Goal: Communication & Community: Answer question/provide support

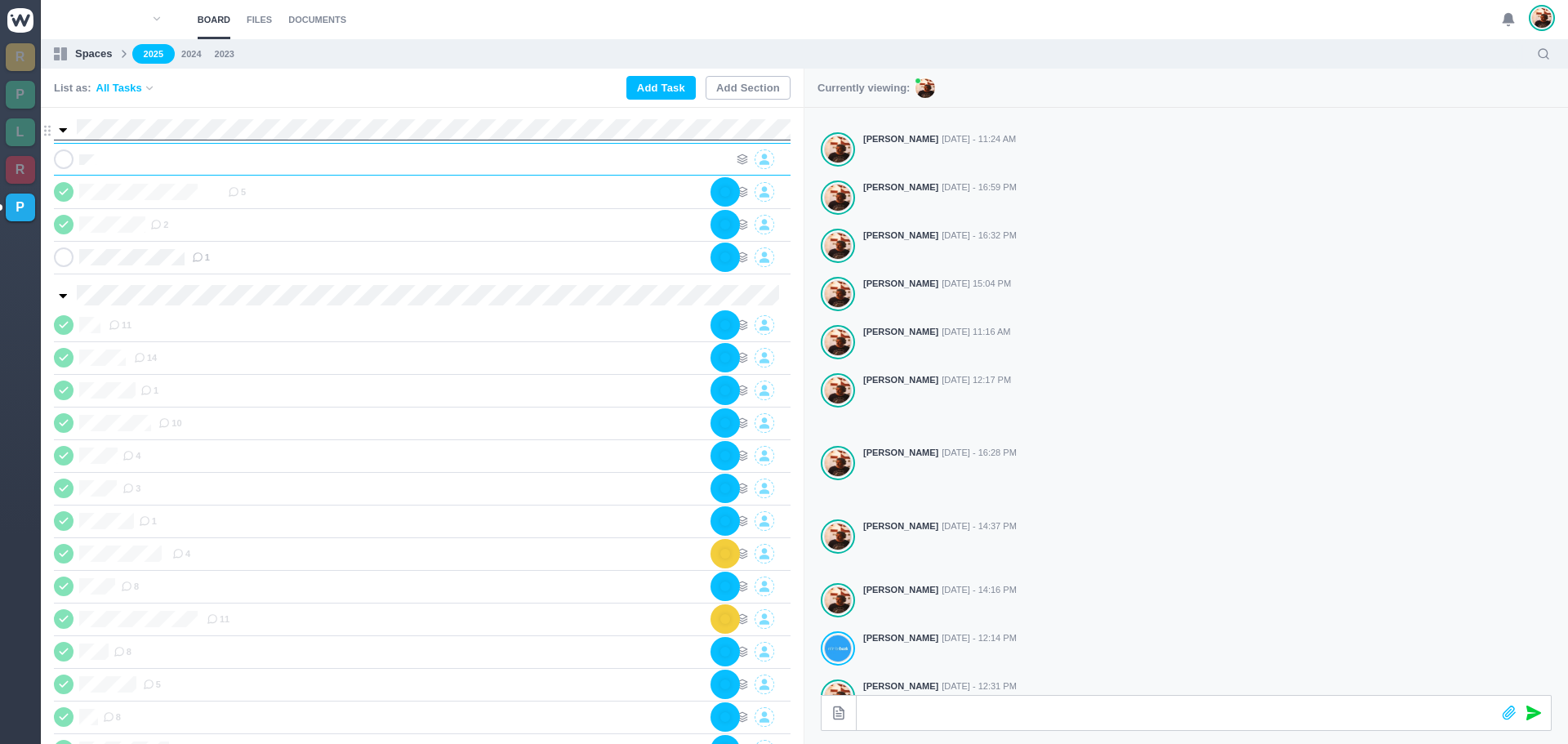
scroll to position [0, 1]
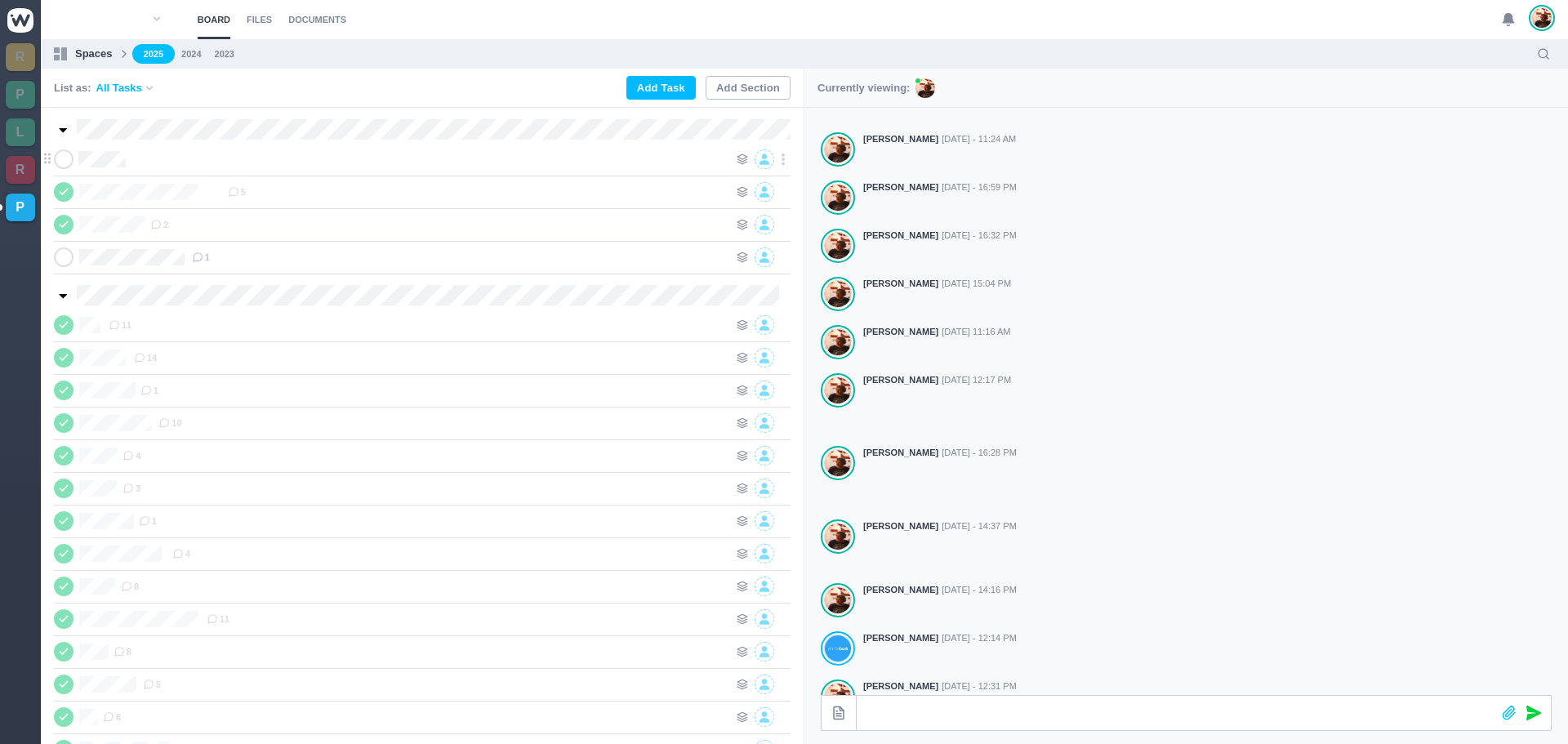
click at [266, 160] on div at bounding box center [429, 159] width 598 height 19
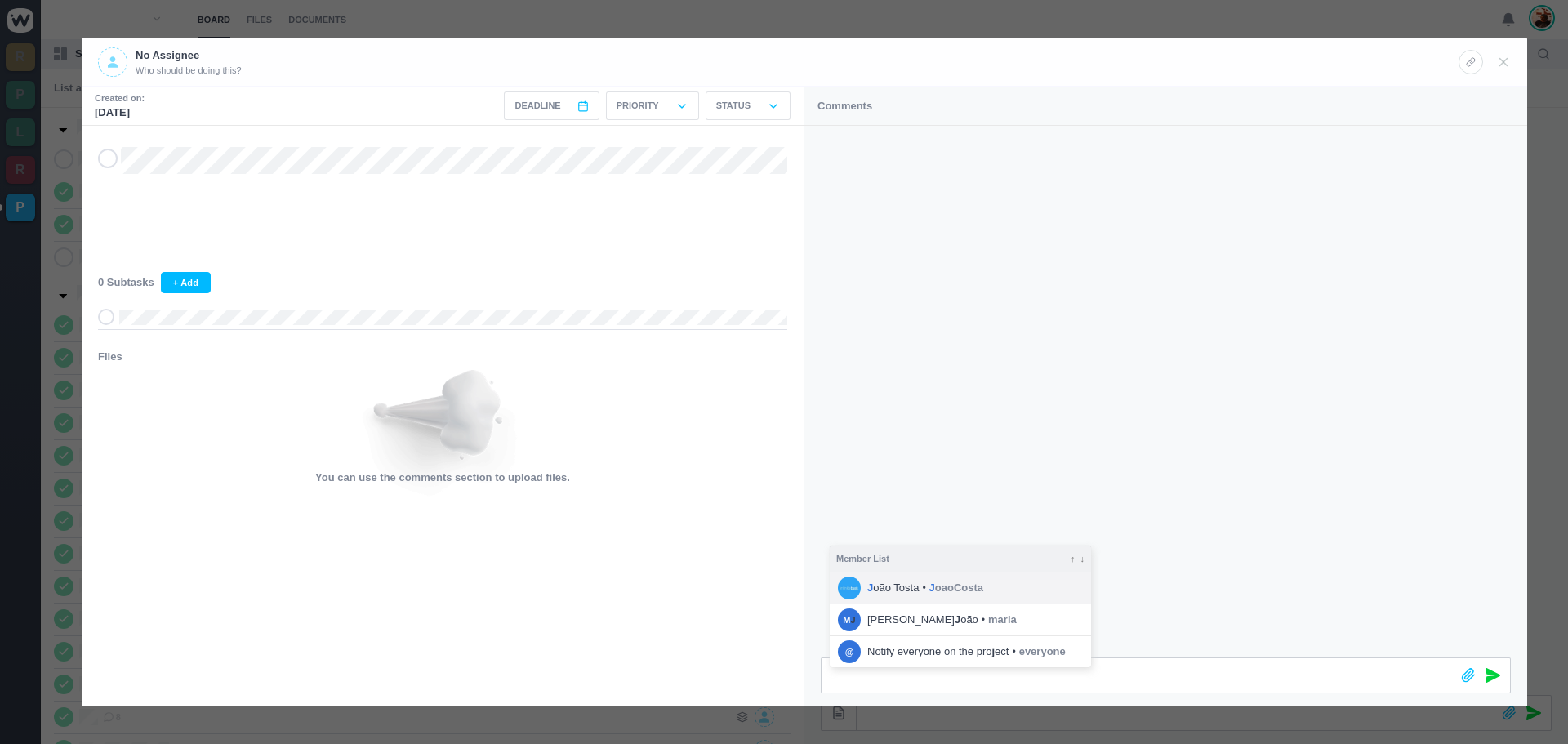
click at [950, 585] on span "J oaoCosta" at bounding box center [955, 587] width 53 height 17
click at [1495, 680] on icon at bounding box center [1492, 675] width 15 height 15
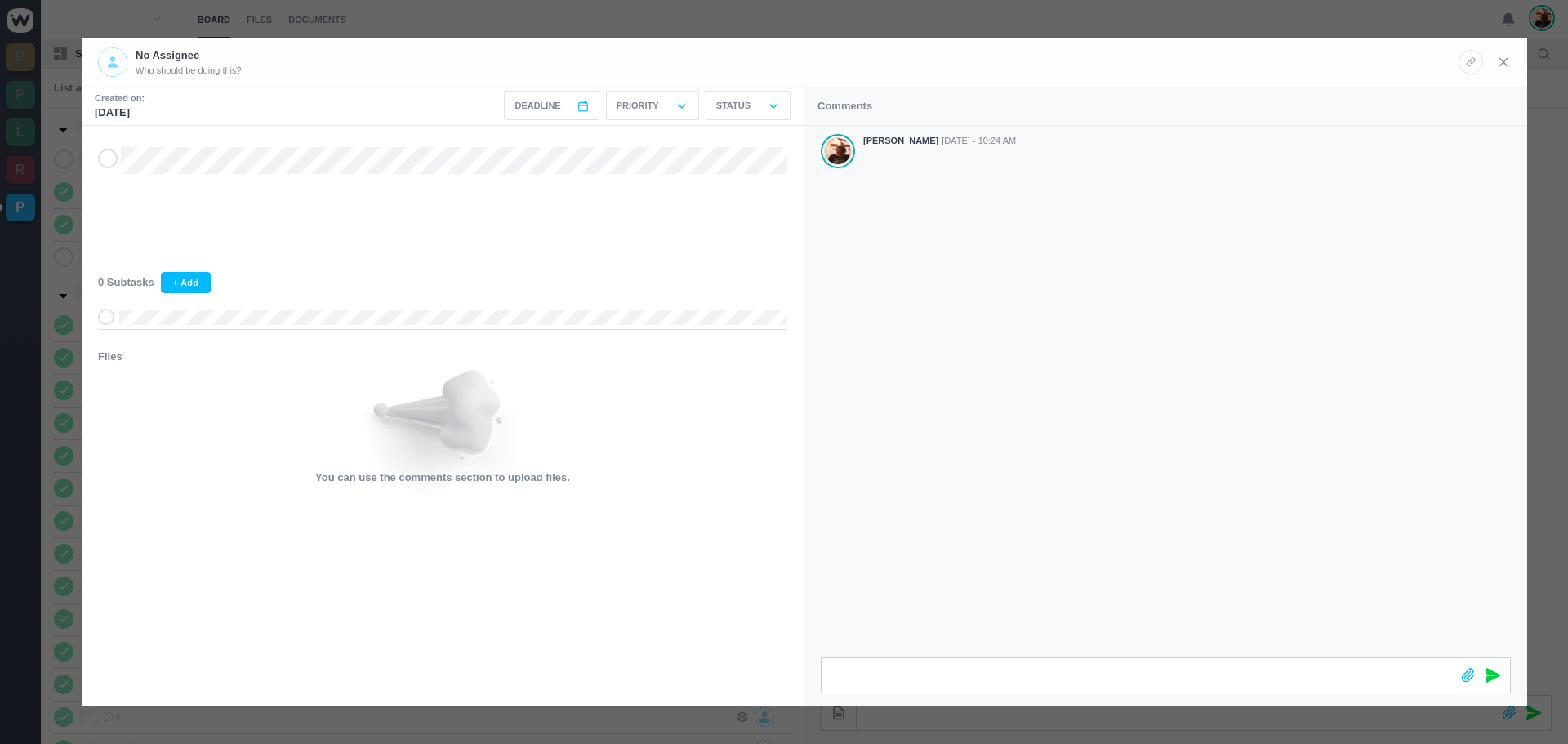
click at [1505, 66] on icon at bounding box center [1503, 61] width 15 height 15
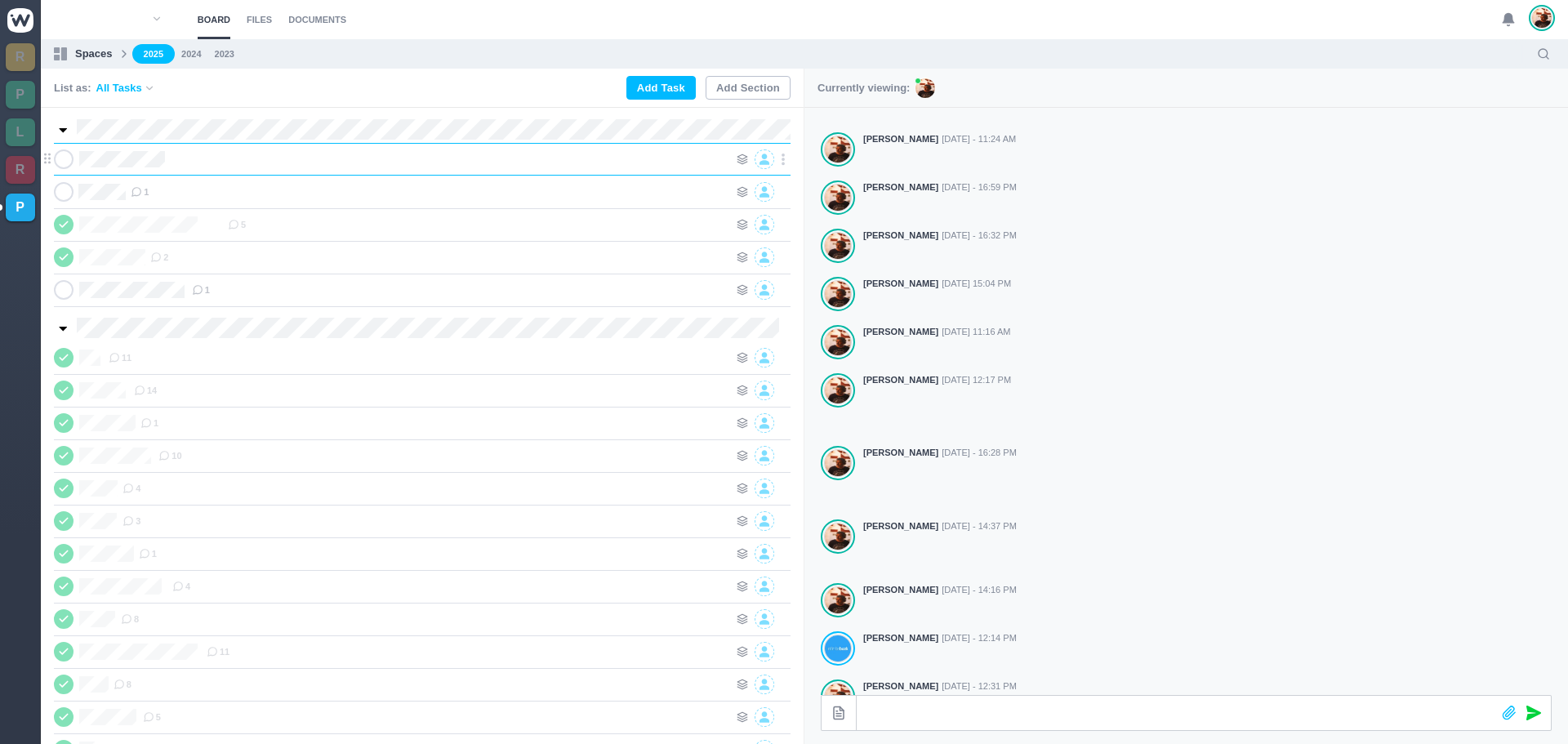
click at [252, 160] on div at bounding box center [450, 159] width 555 height 19
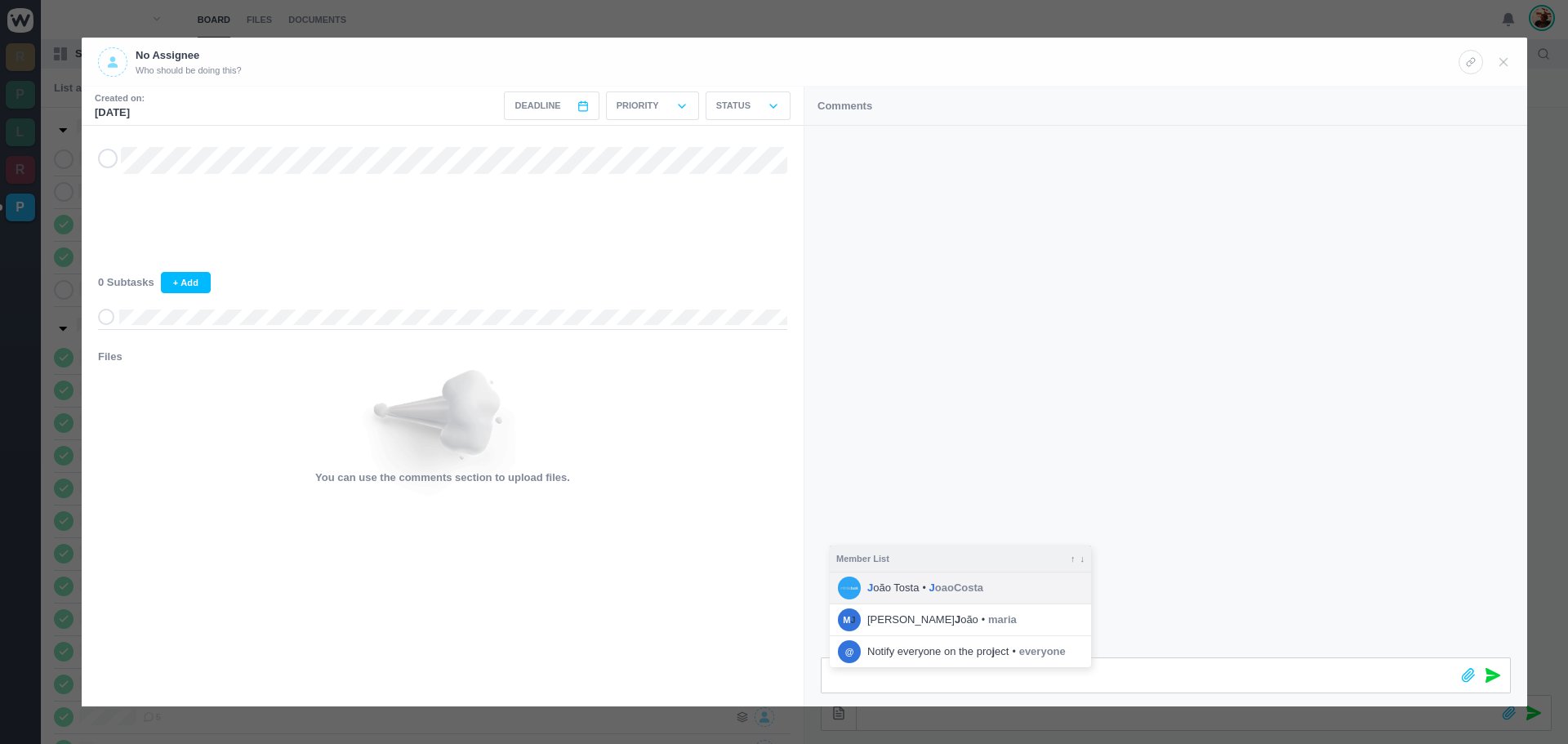
click at [929, 597] on li "J oão [PERSON_NAME] • J oaoCosta" at bounding box center [960, 588] width 262 height 31
click at [1485, 682] on icon at bounding box center [1492, 675] width 15 height 15
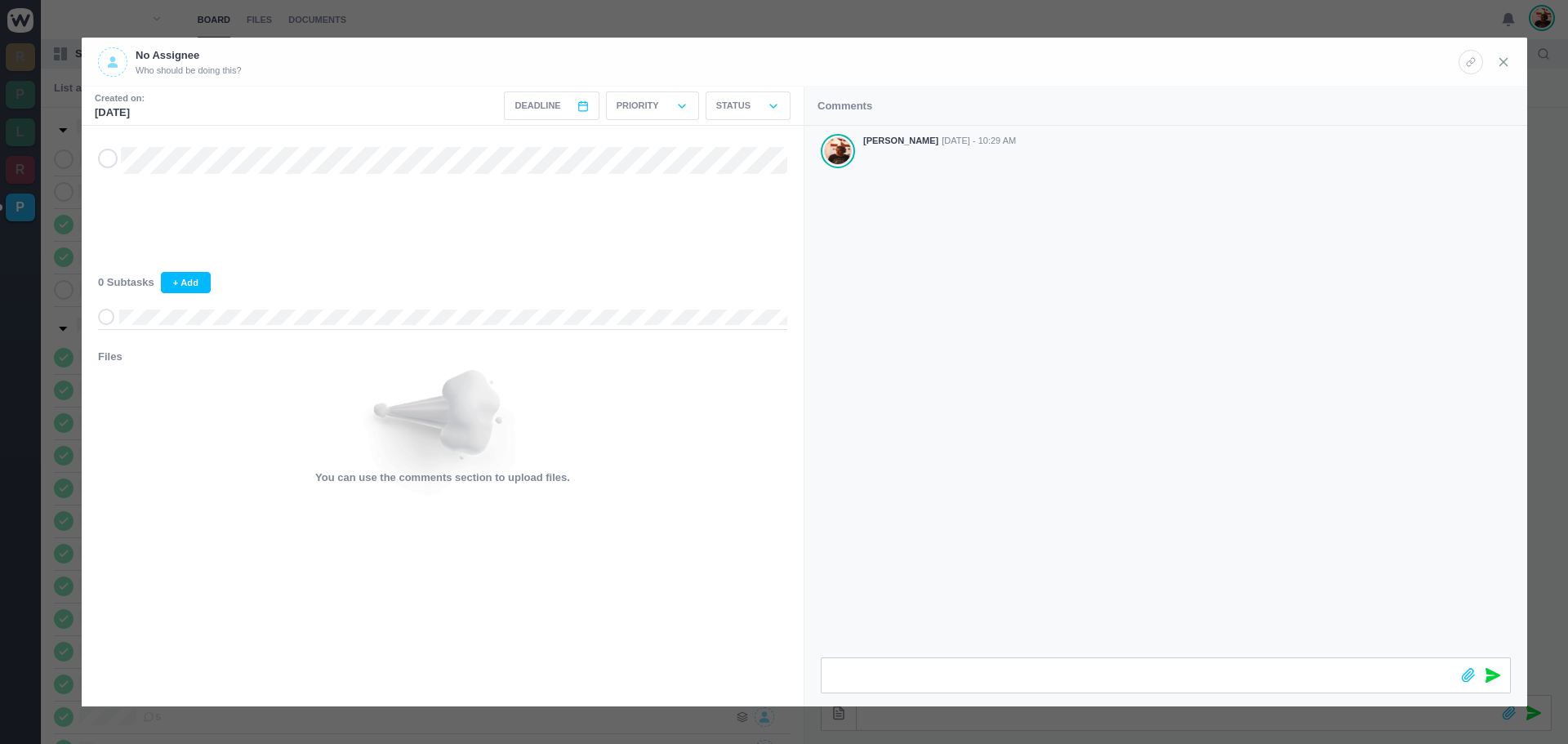
click at [1504, 61] on use at bounding box center [1504, 62] width 8 height 8
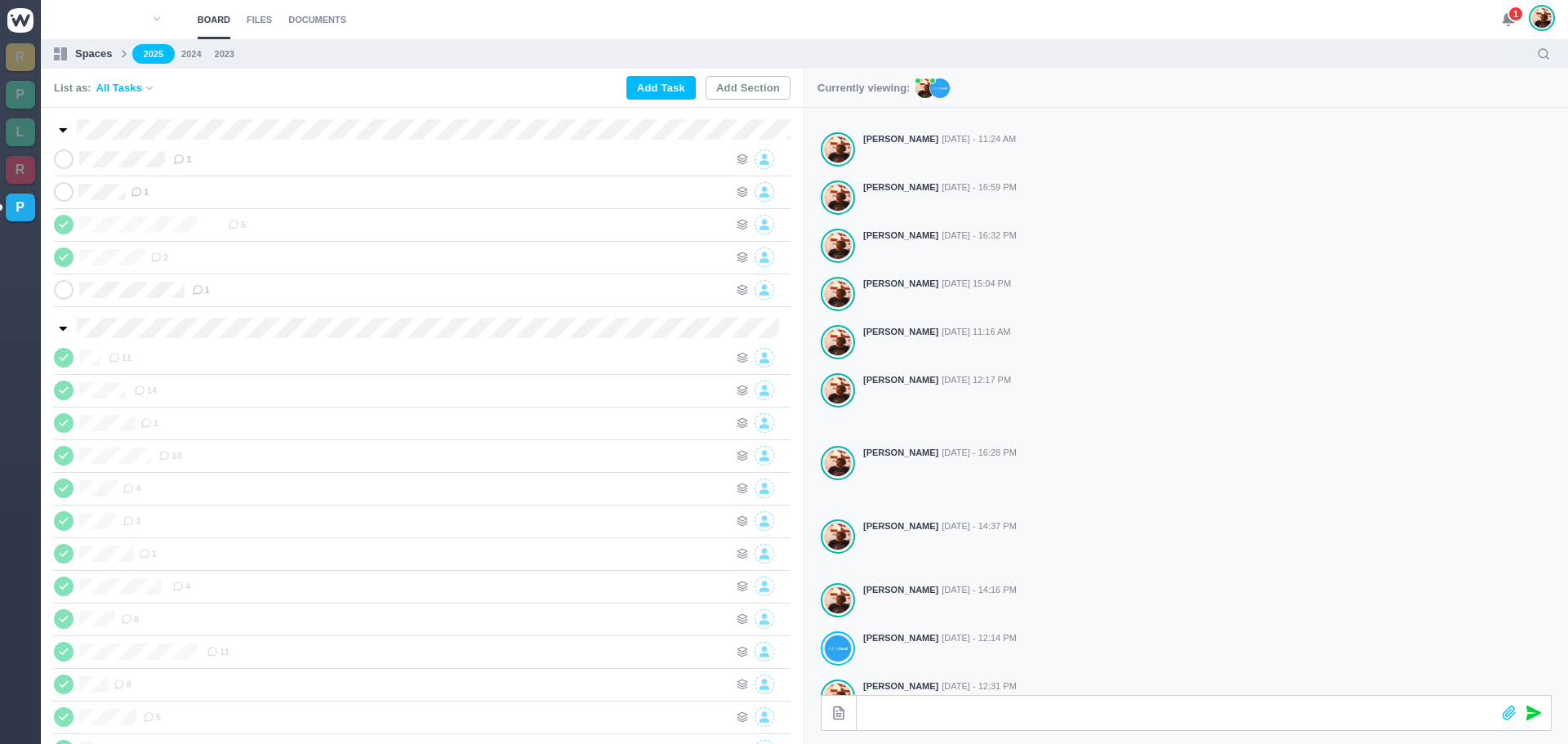
click at [1515, 16] on span "1" at bounding box center [1515, 14] width 17 height 17
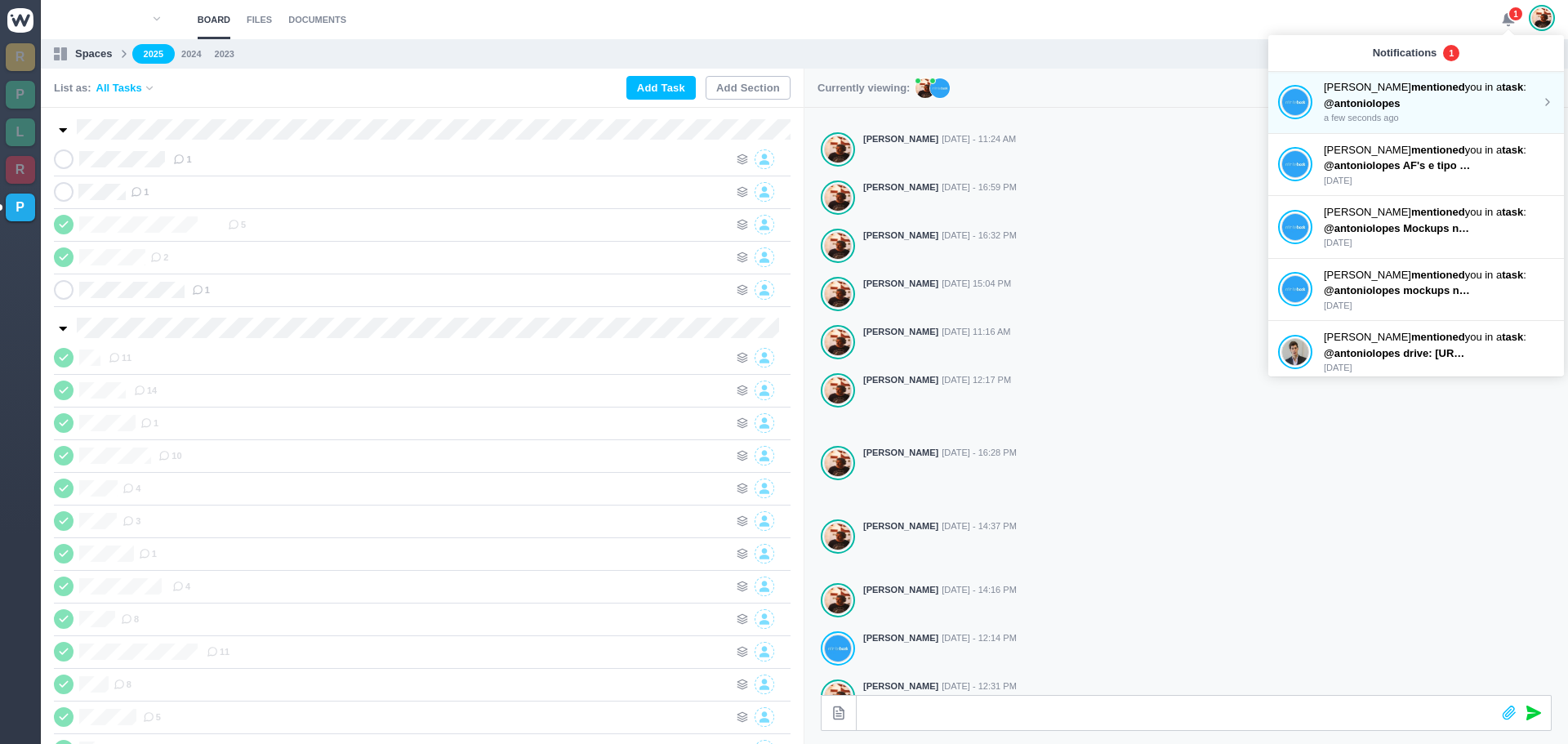
click at [1410, 105] on p "@antoniolopes" at bounding box center [1397, 103] width 147 height 17
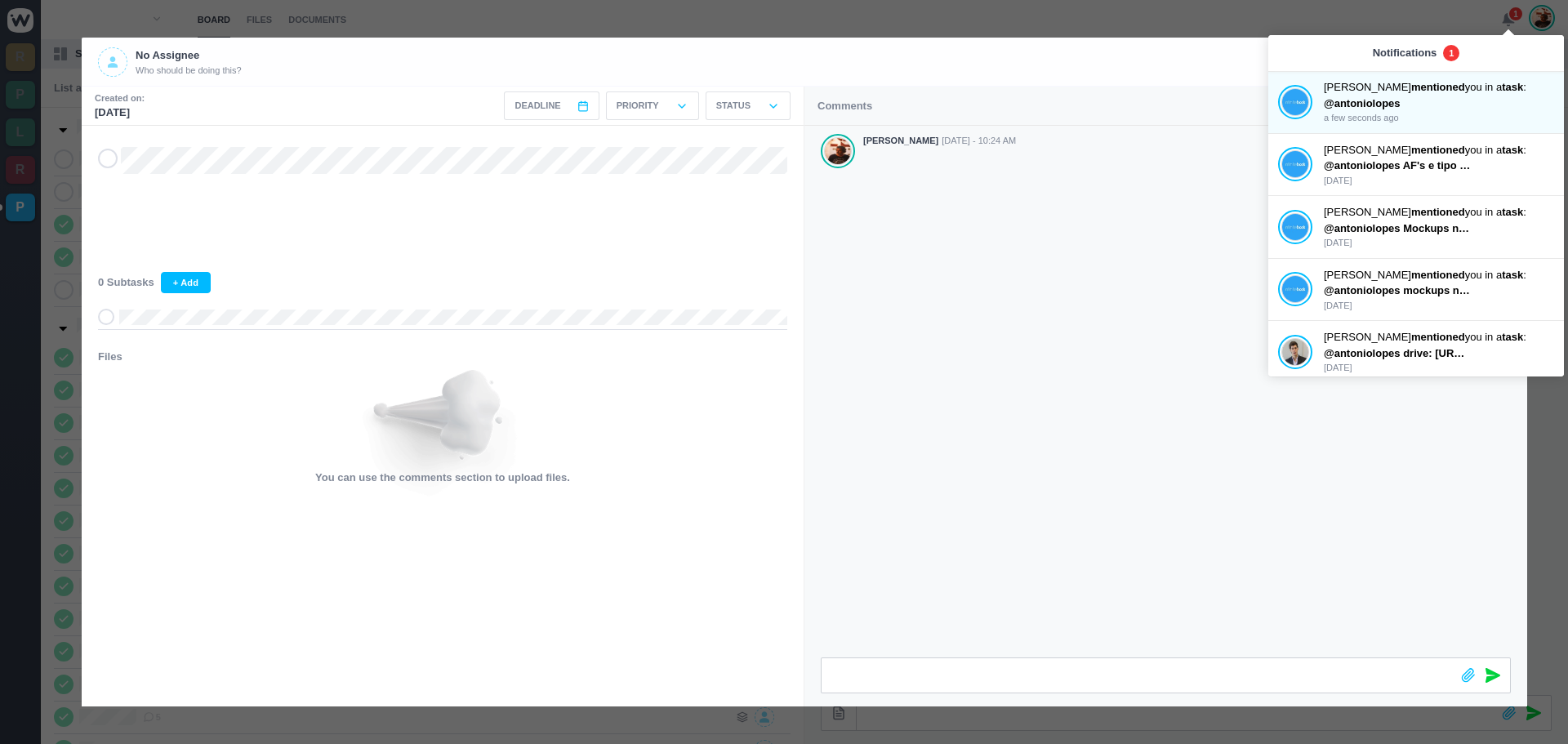
click at [1090, 196] on div "[PERSON_NAME] [DATE] - 10:24 AM" at bounding box center [1165, 391] width 723 height 532
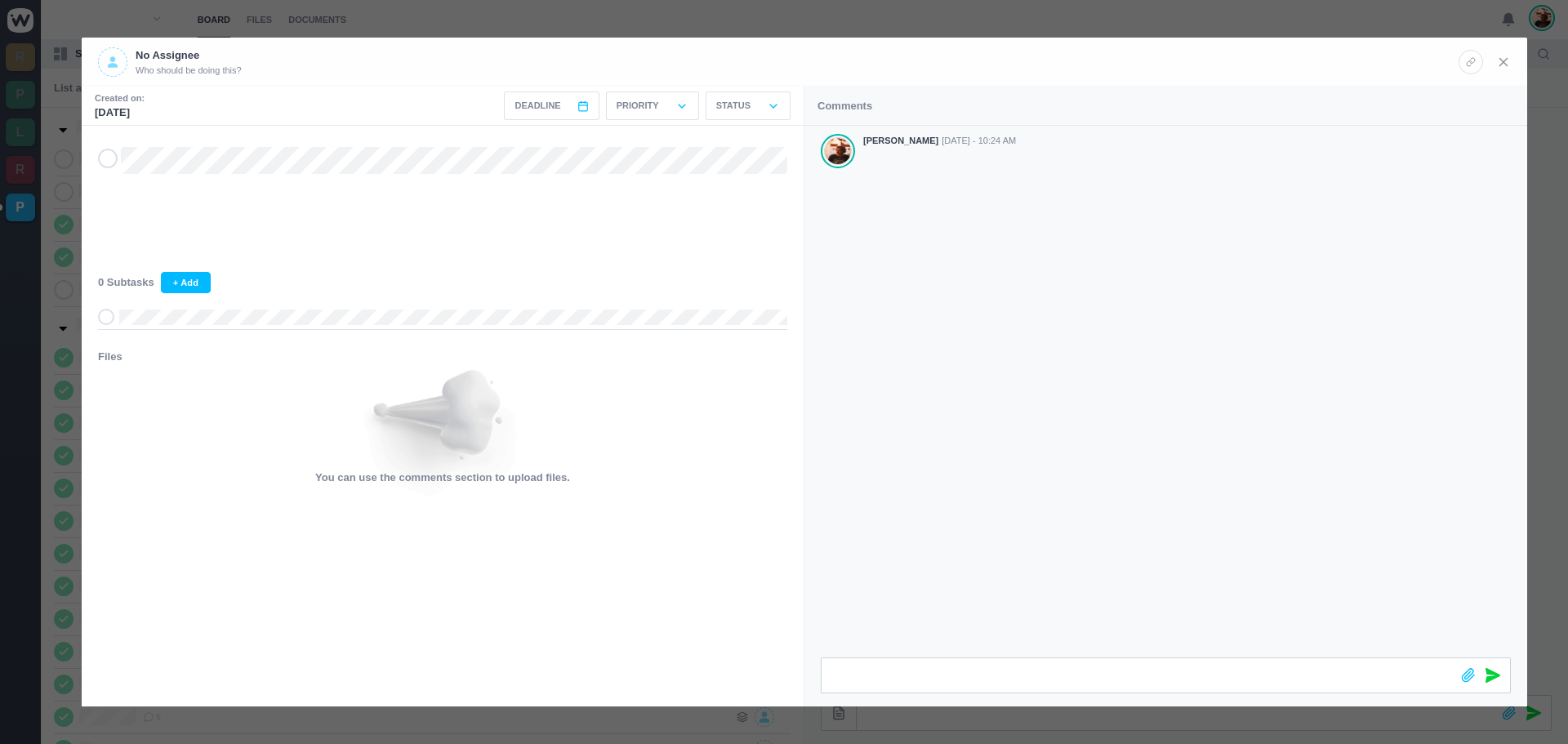
click at [1502, 57] on icon at bounding box center [1503, 61] width 15 height 15
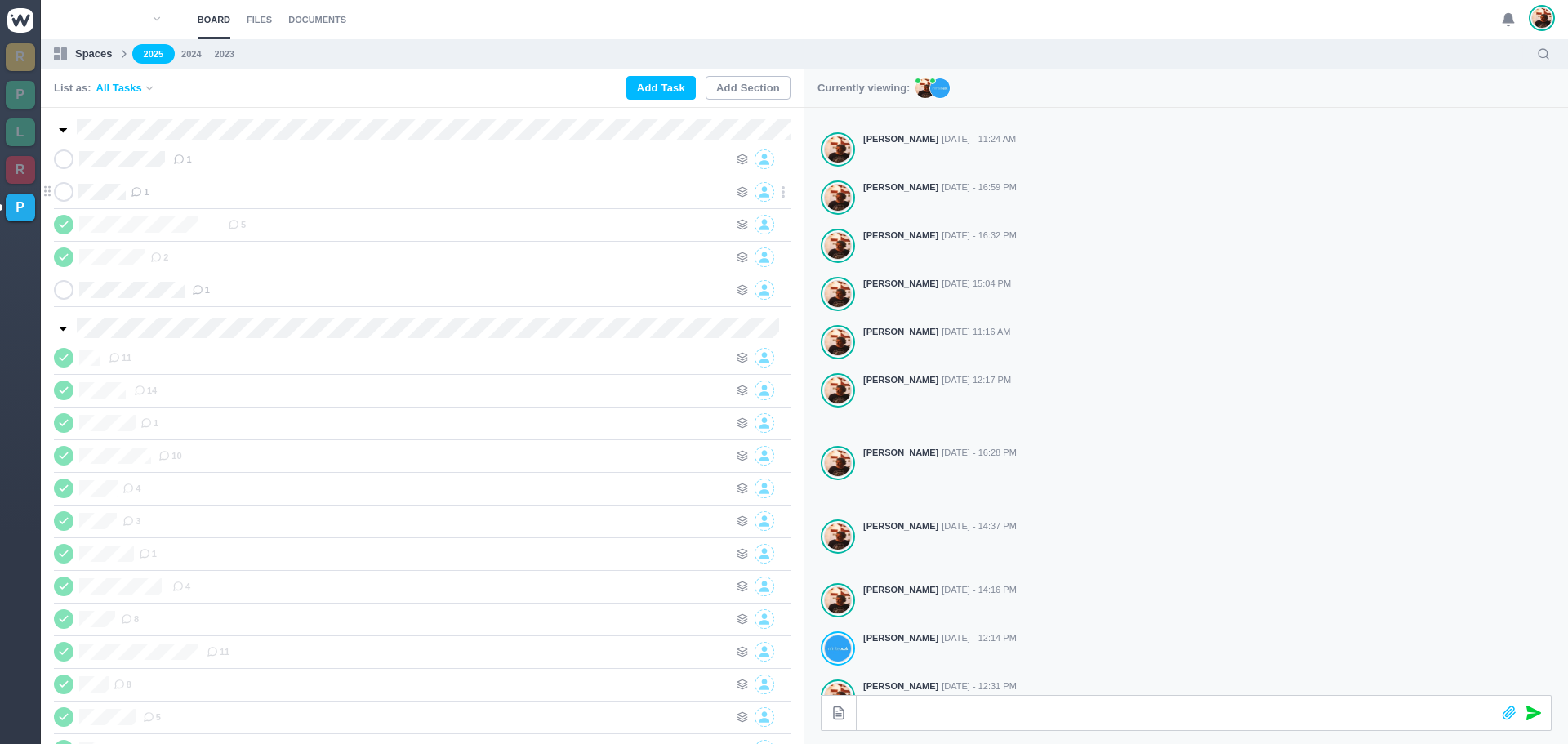
click at [321, 199] on div "1" at bounding box center [429, 192] width 598 height 19
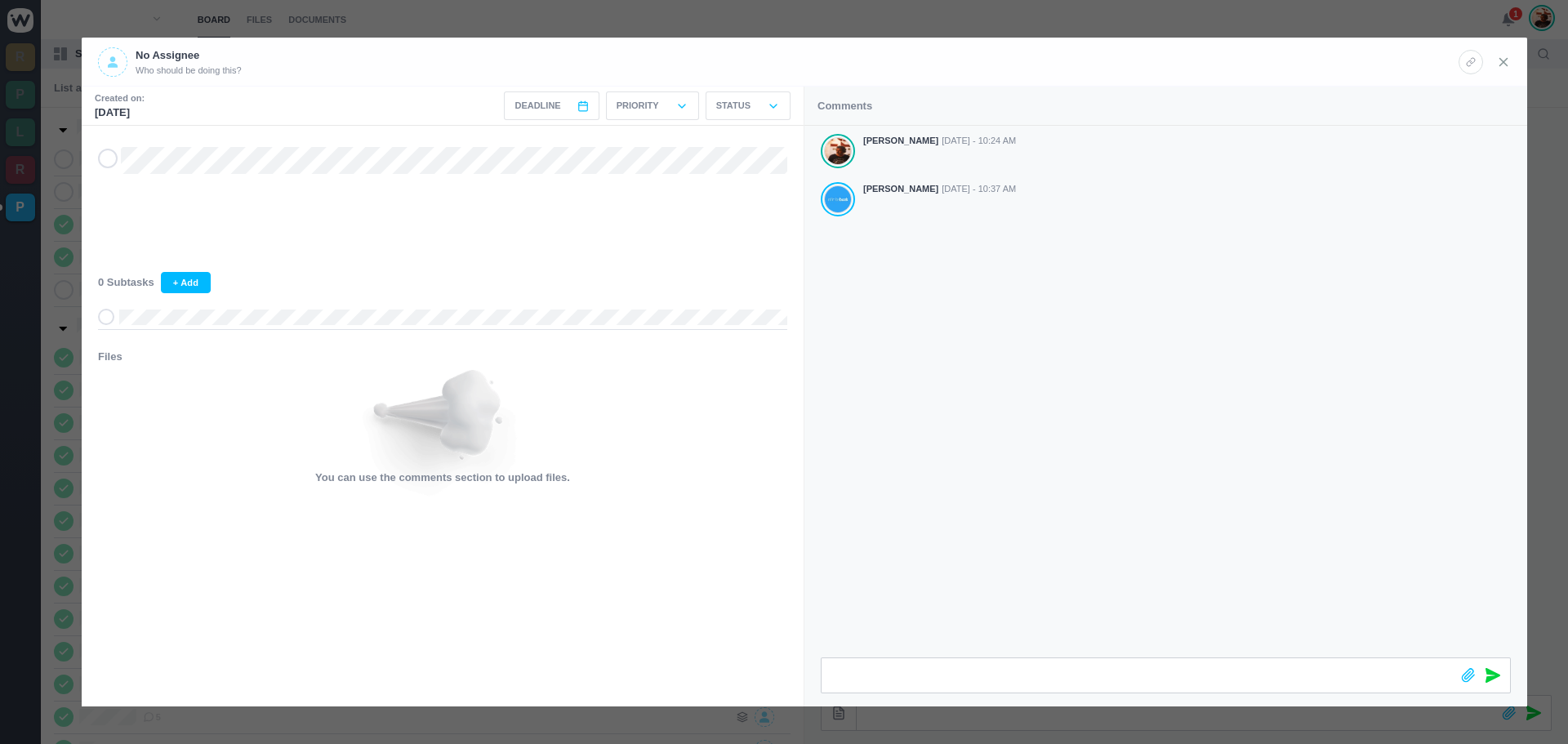
click at [1502, 63] on use at bounding box center [1504, 62] width 8 height 8
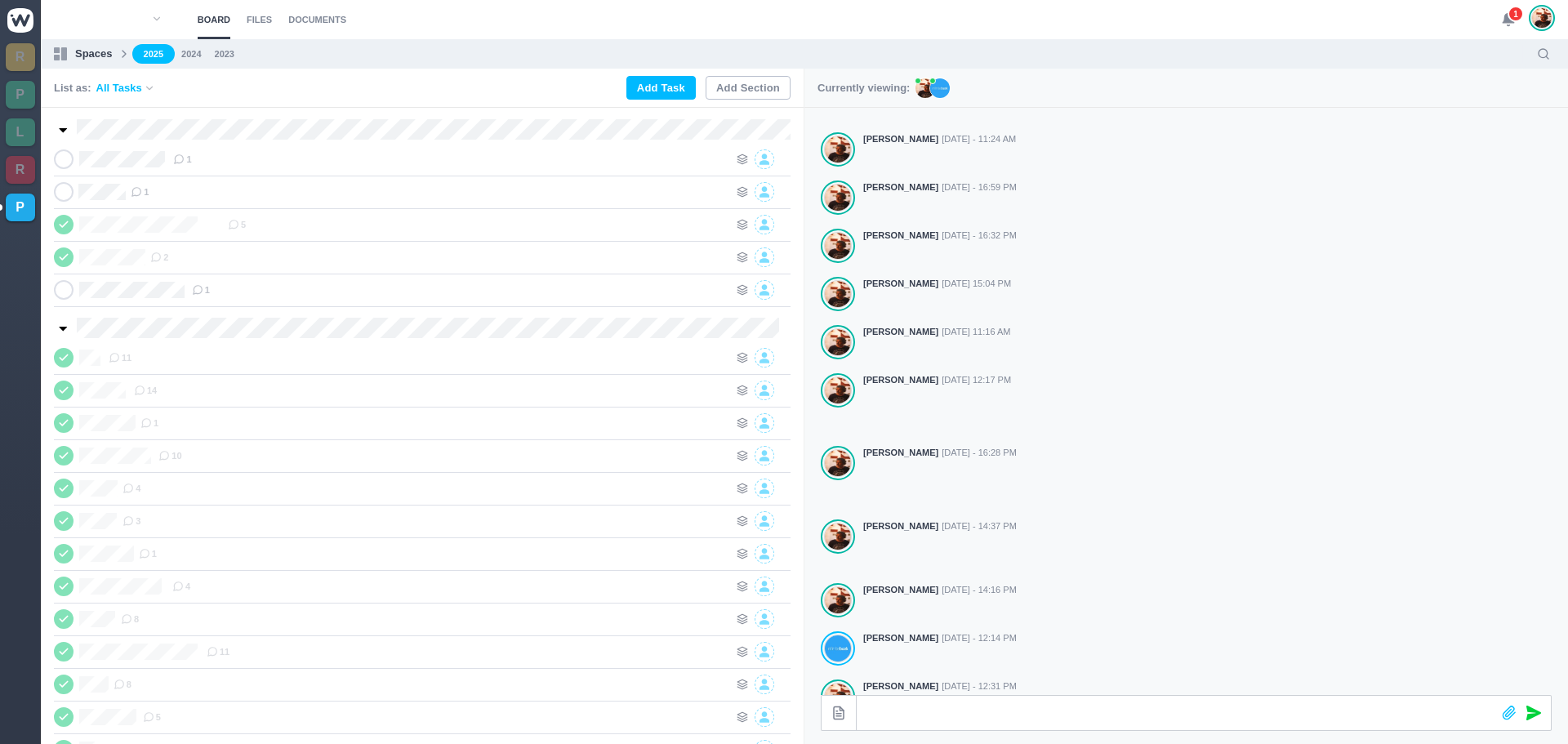
click at [1513, 10] on span "1" at bounding box center [1515, 14] width 17 height 17
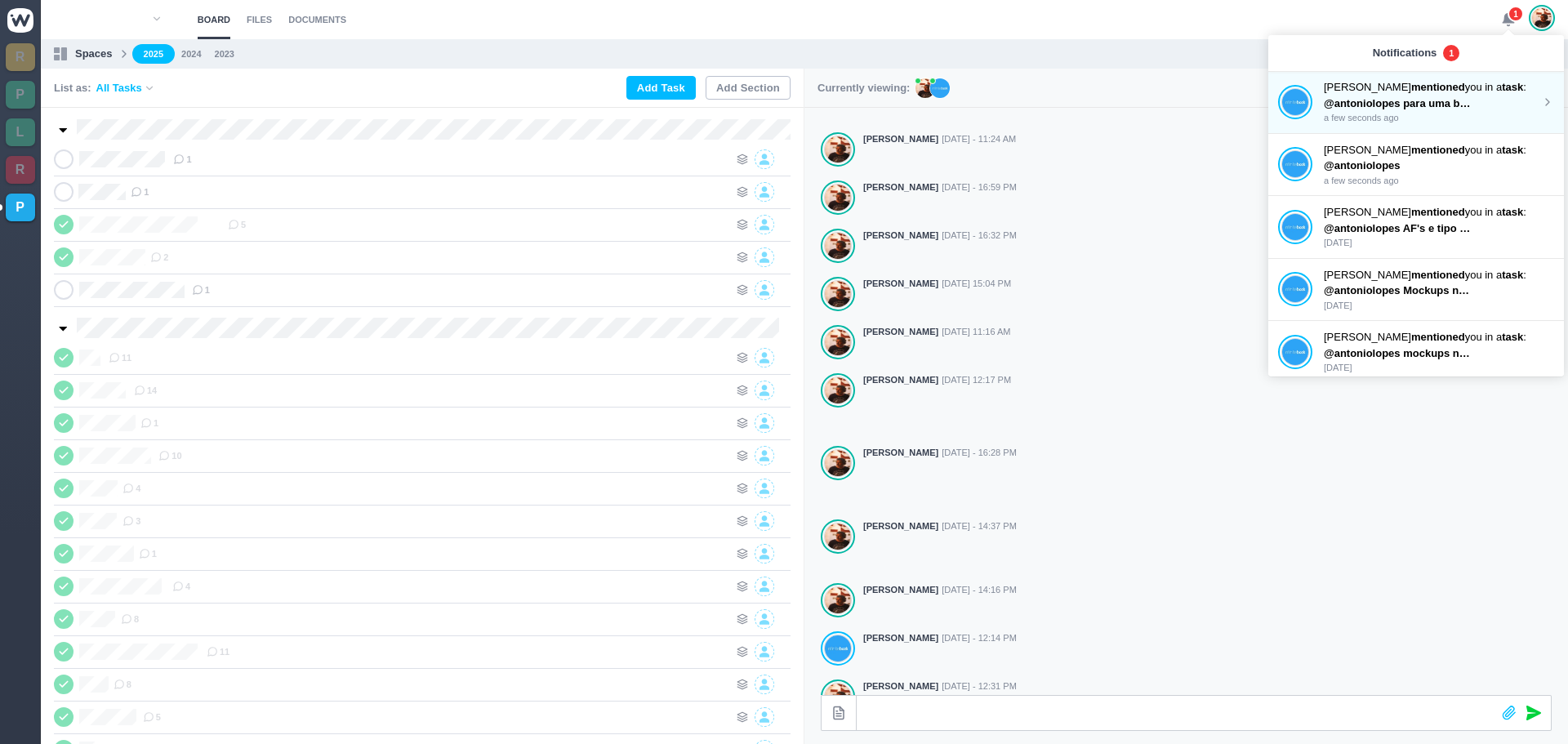
click at [1411, 93] on strong "mentioned" at bounding box center [1438, 87] width 53 height 13
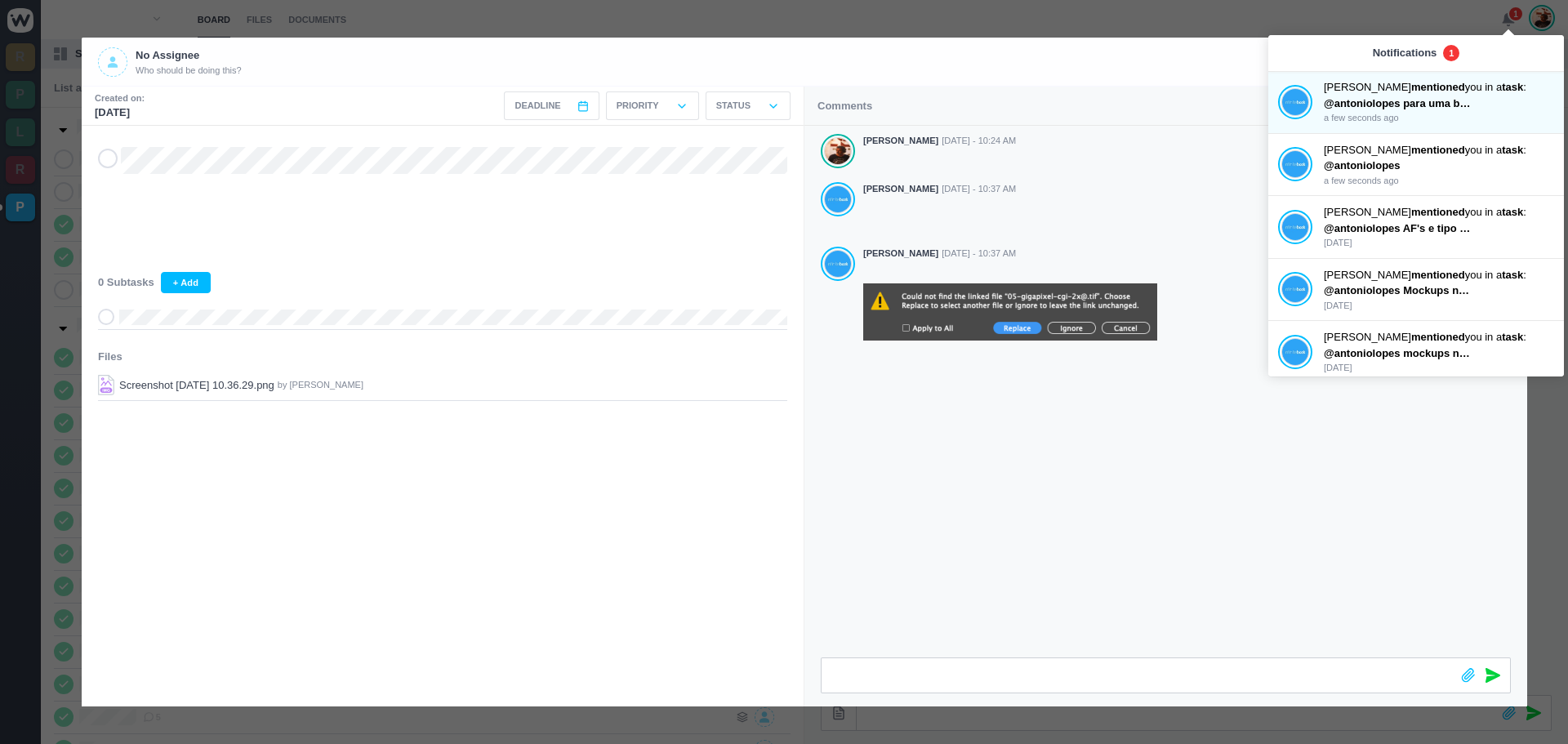
click at [591, 303] on div "0 Subtasks + Add" at bounding box center [443, 301] width 722 height 57
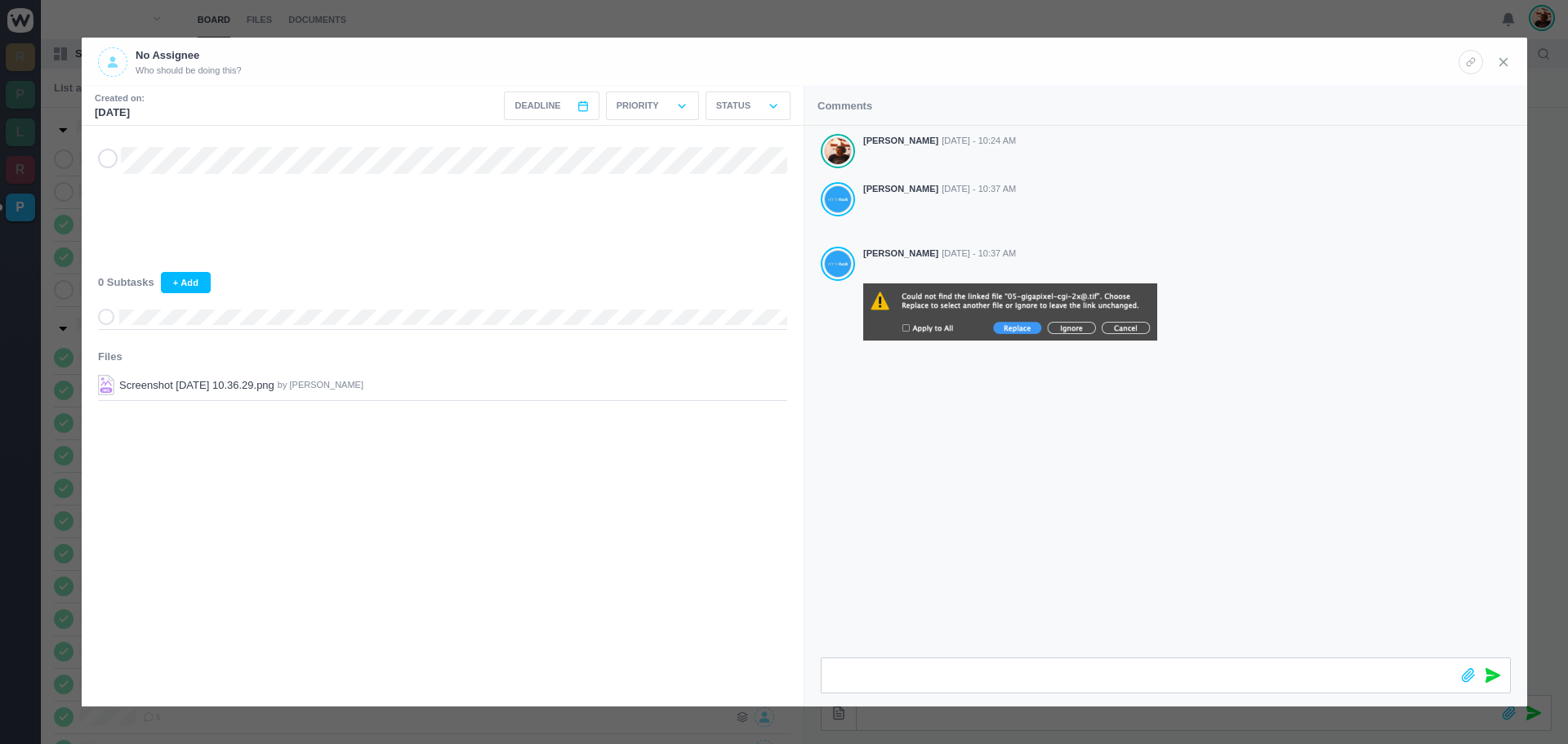
click at [1504, 62] on use at bounding box center [1504, 62] width 8 height 8
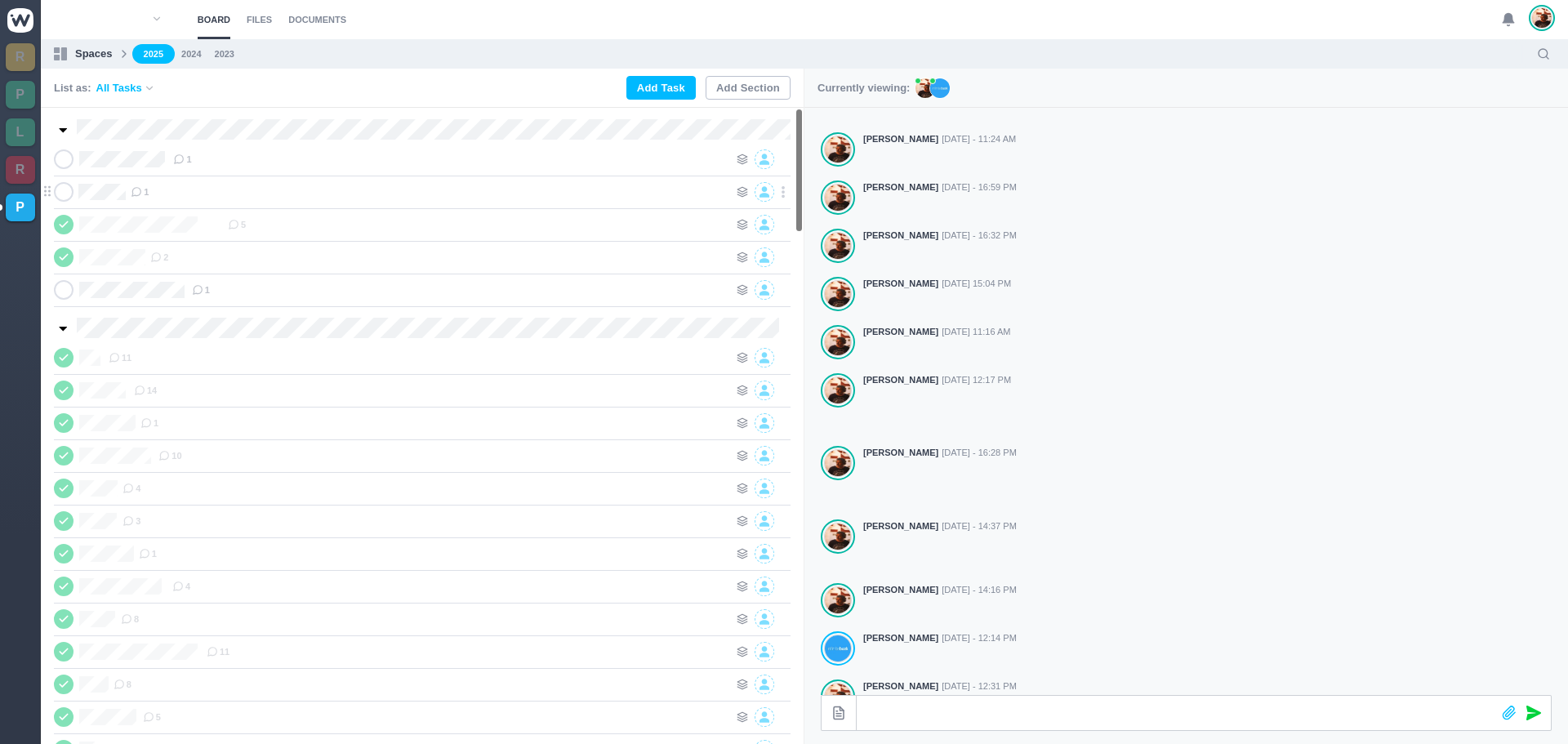
click at [228, 193] on div "1" at bounding box center [429, 192] width 598 height 19
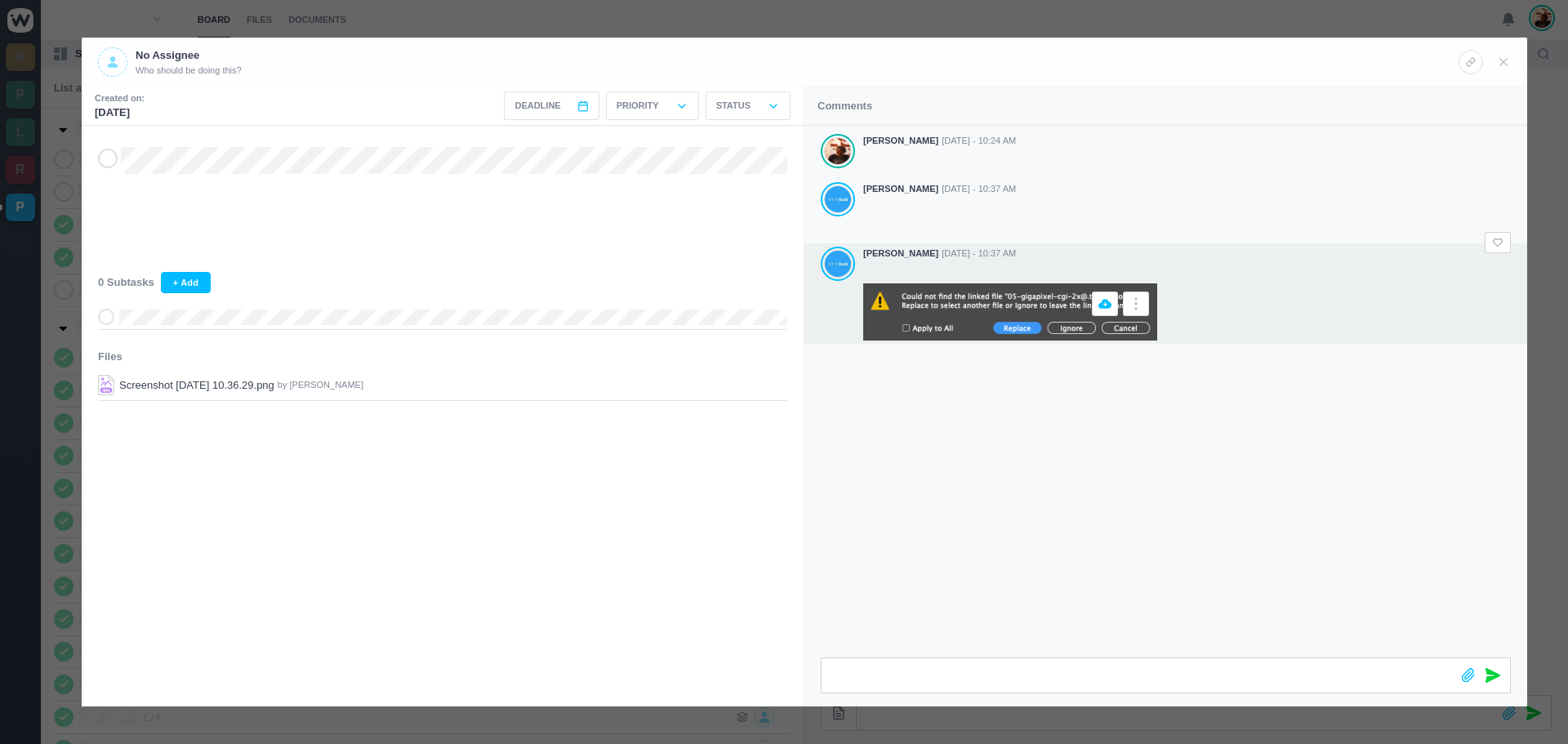
click at [908, 298] on img at bounding box center [1010, 311] width 294 height 57
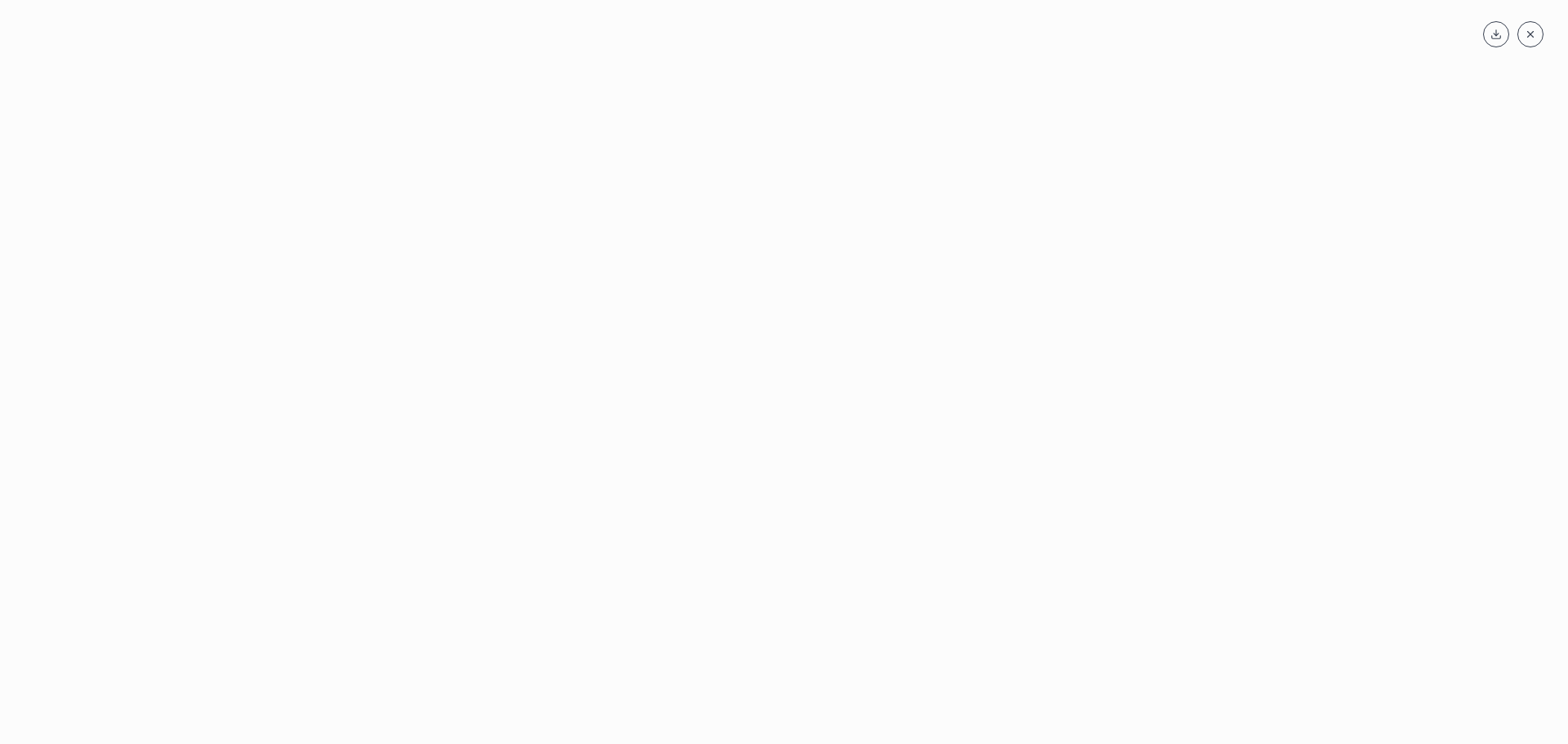
drag, startPoint x: 932, startPoint y: 315, endPoint x: 763, endPoint y: 605, distance: 335.7
click at [763, 605] on div at bounding box center [784, 399] width 1535 height 644
drag, startPoint x: 919, startPoint y: 206, endPoint x: 1189, endPoint y: 185, distance: 270.8
click at [919, 206] on div at bounding box center [784, 399] width 1535 height 644
click at [1530, 32] on icon at bounding box center [1531, 34] width 12 height 12
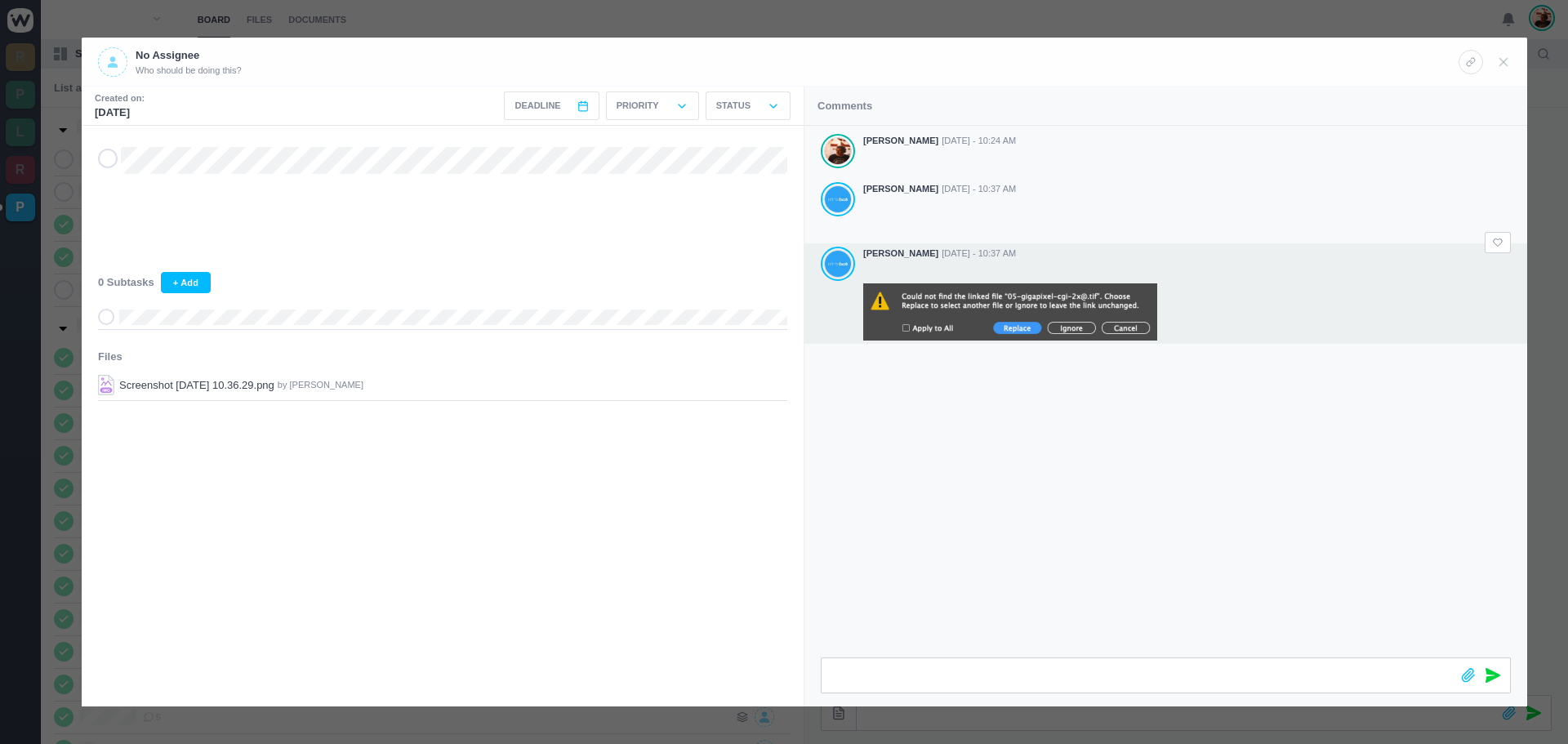
click at [1185, 578] on div "[PERSON_NAME] [DATE] - 10:24 AM [PERSON_NAME] [DATE] - 10:37 AM [PERSON_NAME] […" at bounding box center [1165, 391] width 723 height 532
click at [1502, 58] on icon at bounding box center [1503, 61] width 15 height 15
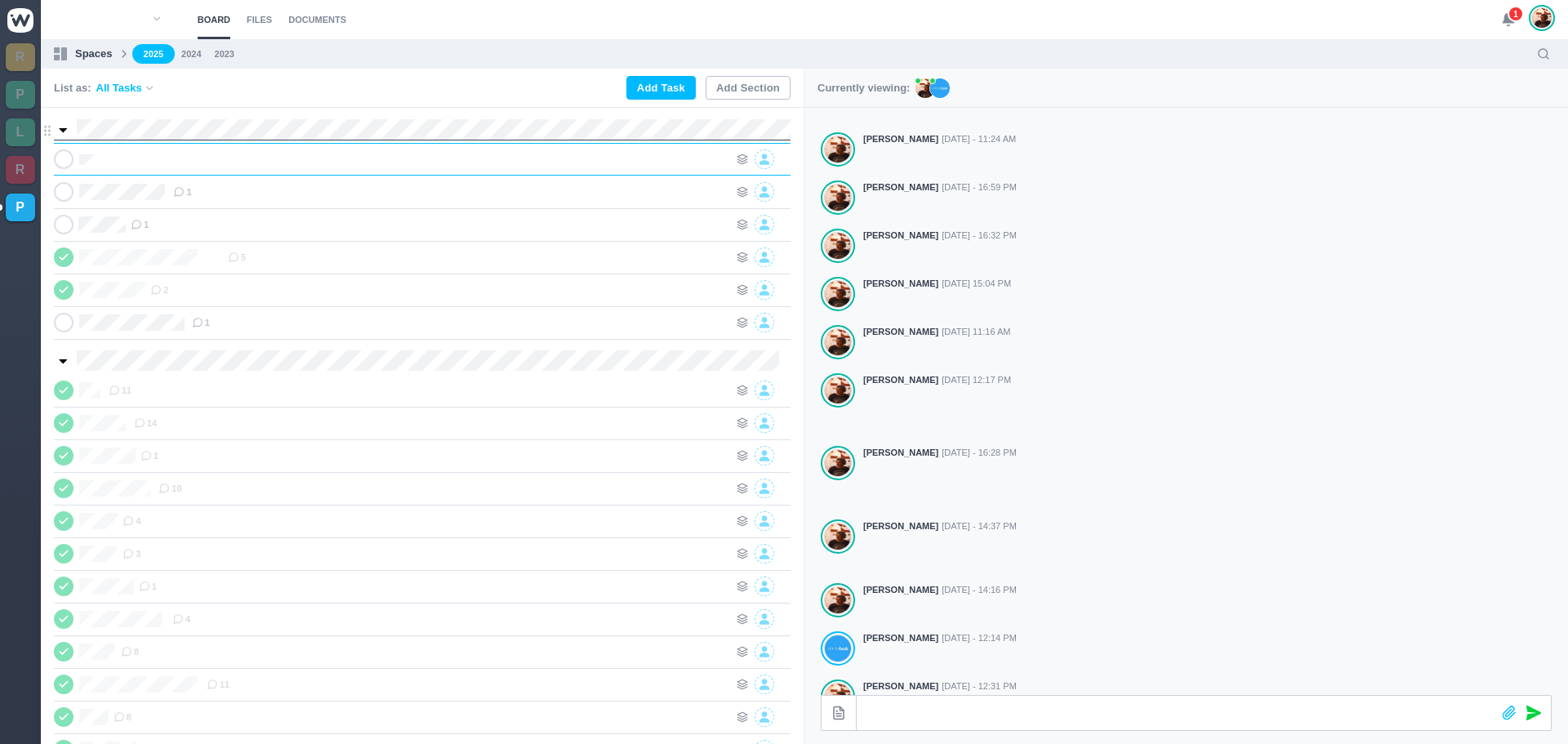
scroll to position [0, 1]
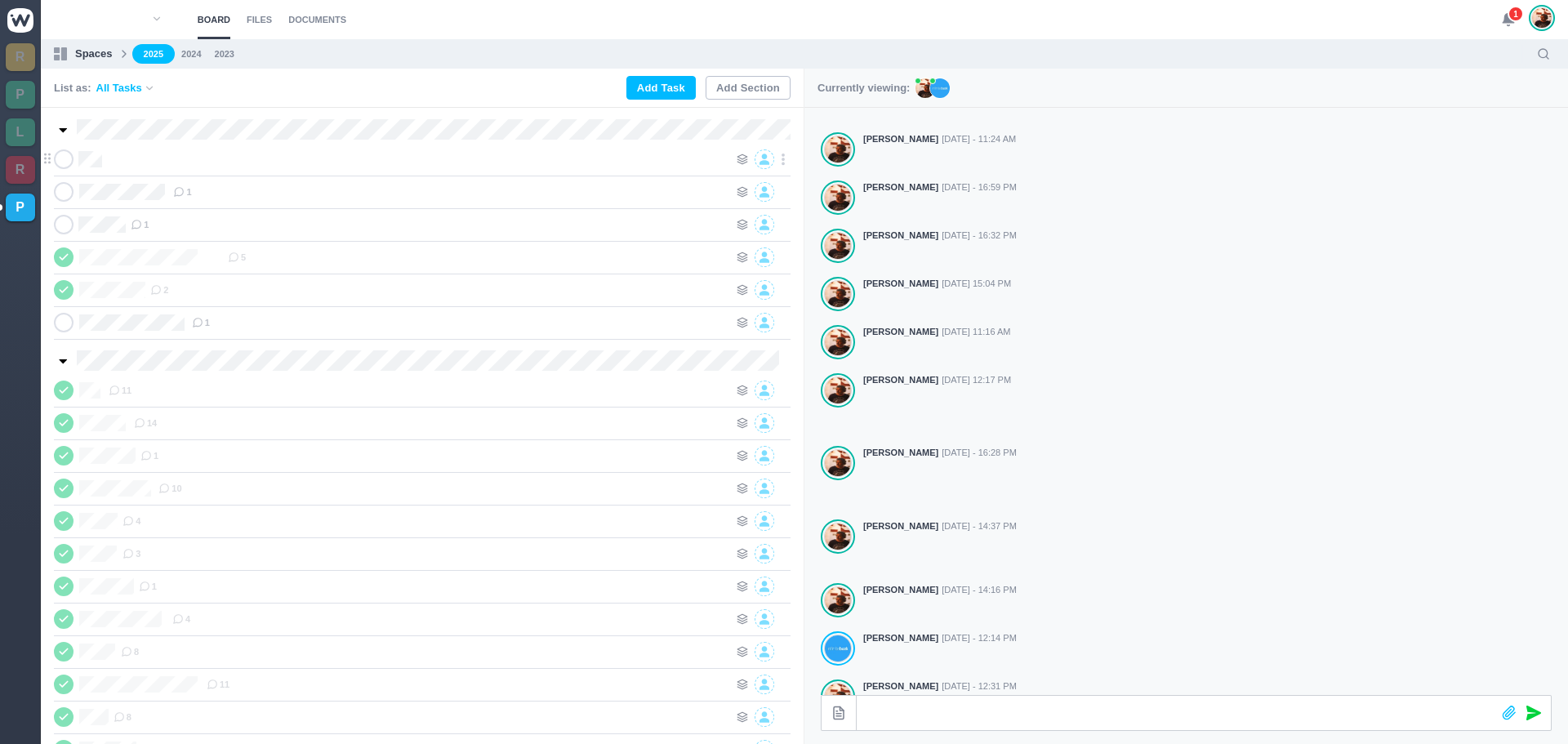
click at [326, 157] on div at bounding box center [417, 159] width 622 height 19
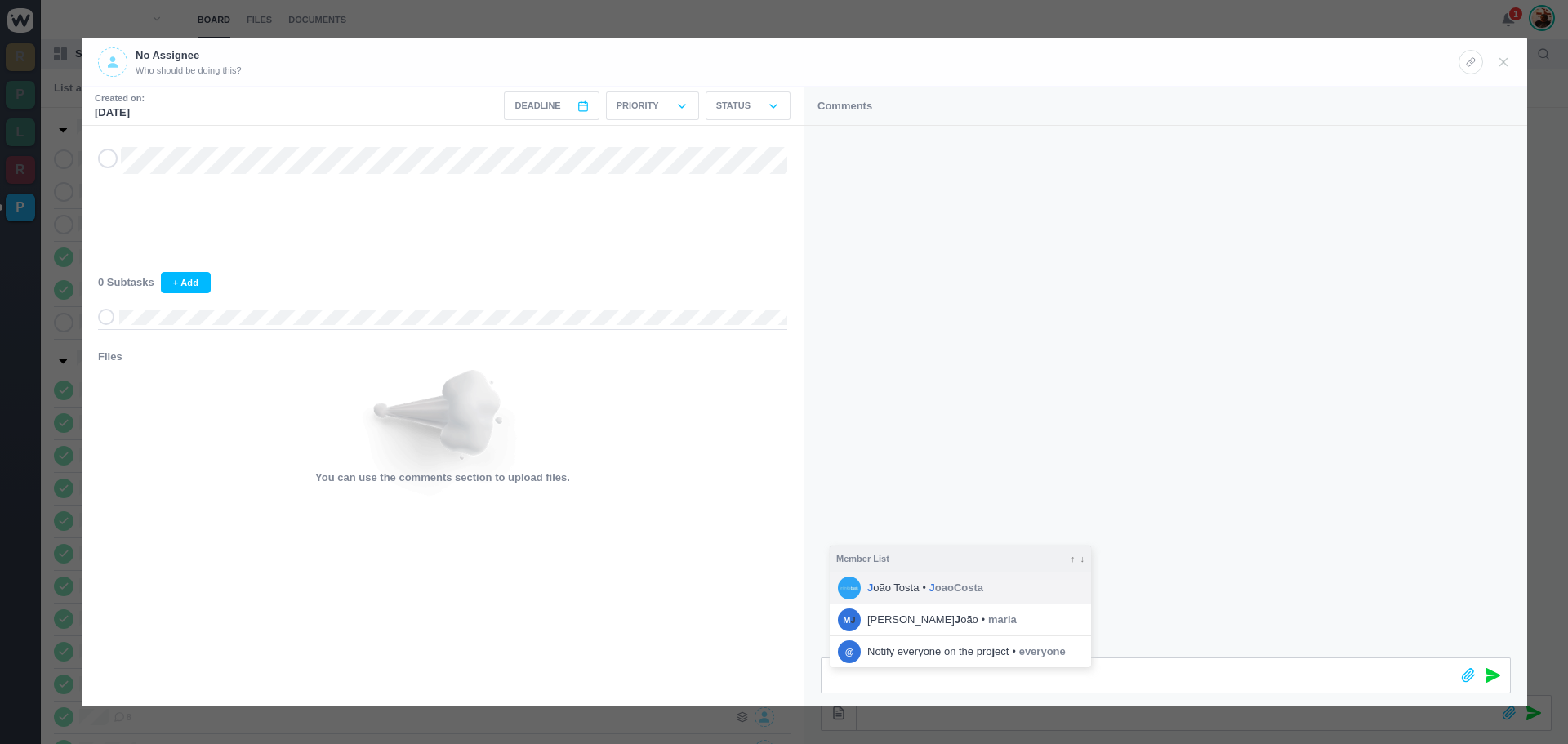
click at [894, 583] on span "J oão [PERSON_NAME]" at bounding box center [893, 587] width 52 height 17
click at [1490, 680] on icon at bounding box center [1492, 675] width 15 height 15
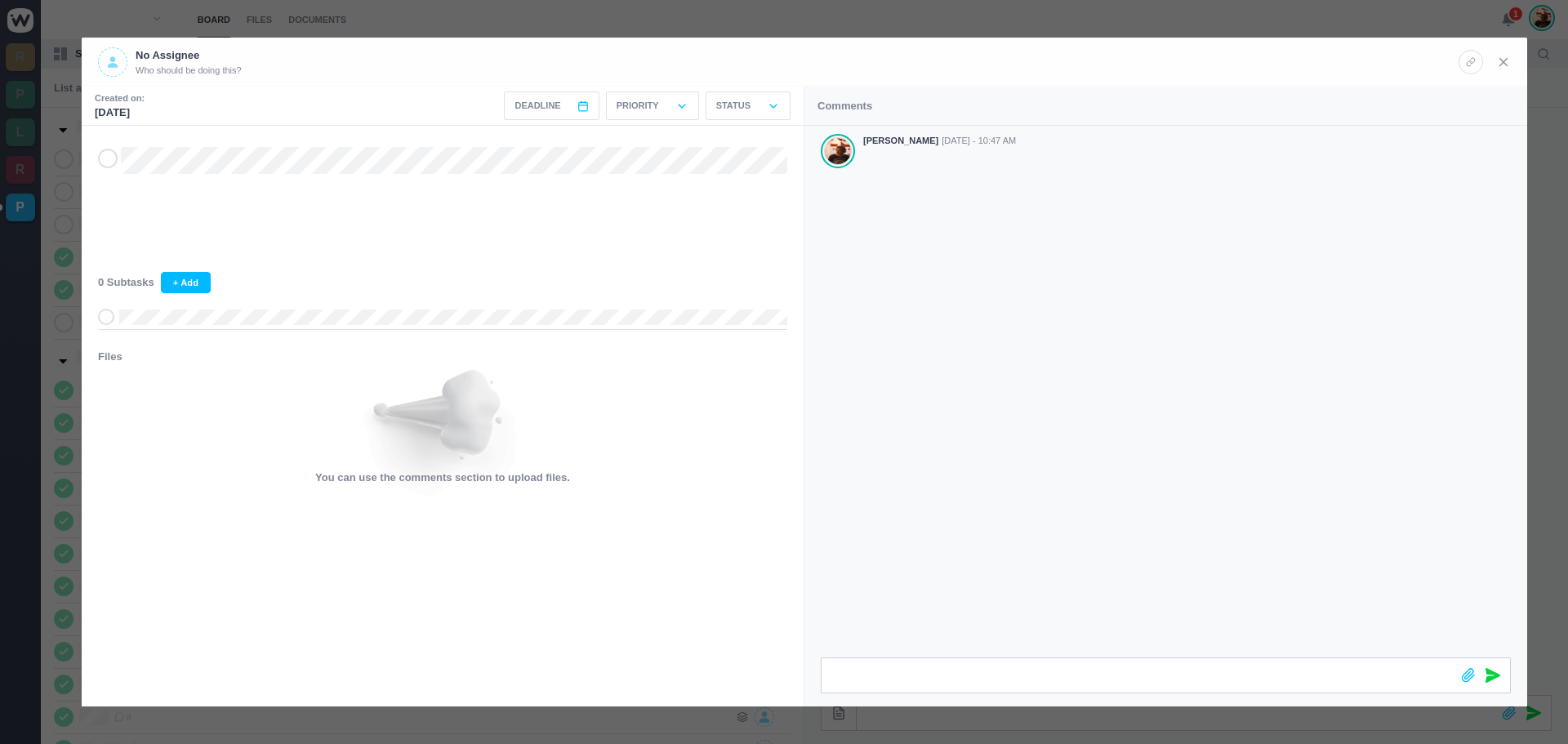
click at [1506, 54] on icon at bounding box center [1503, 61] width 15 height 15
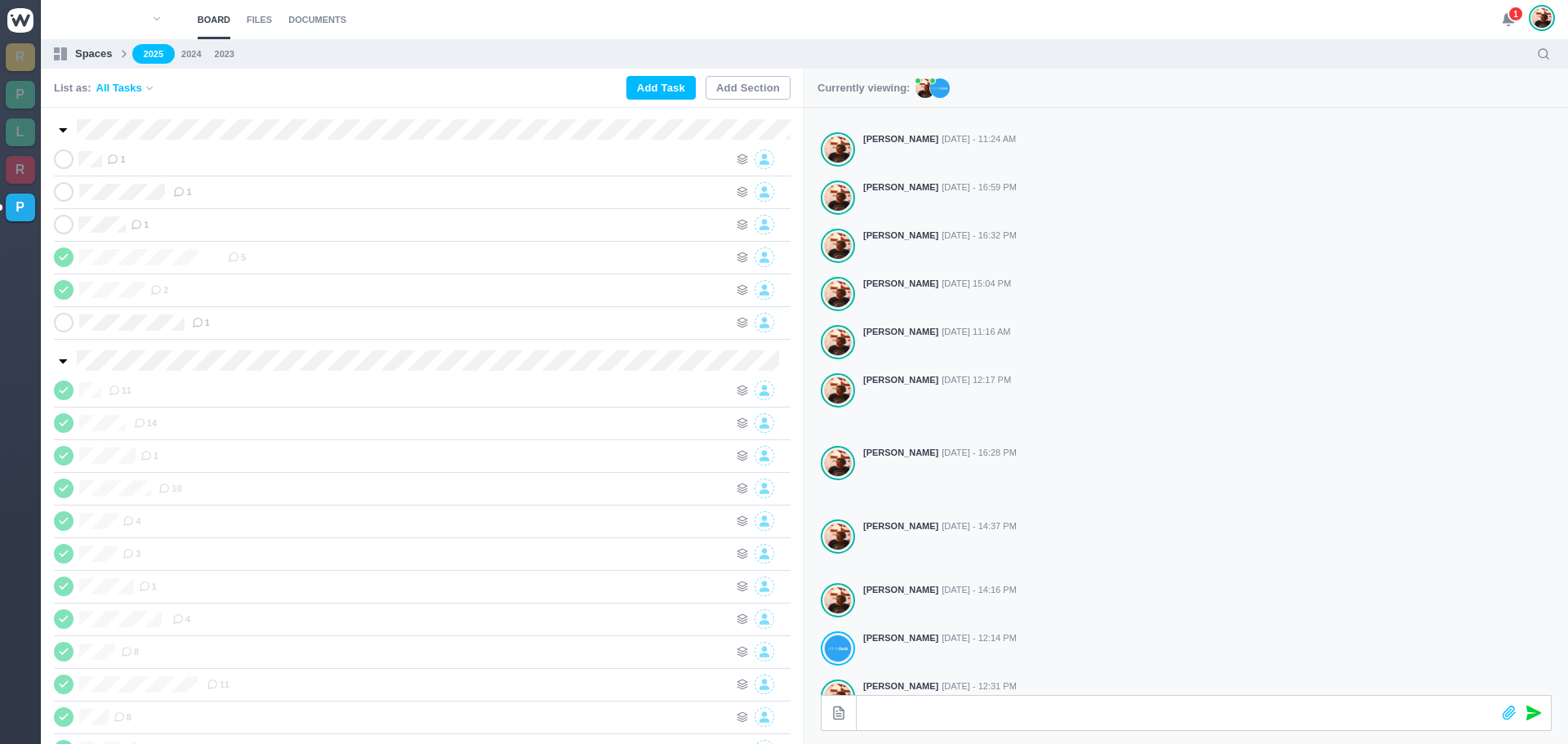
click at [1509, 18] on span "1" at bounding box center [1515, 14] width 17 height 17
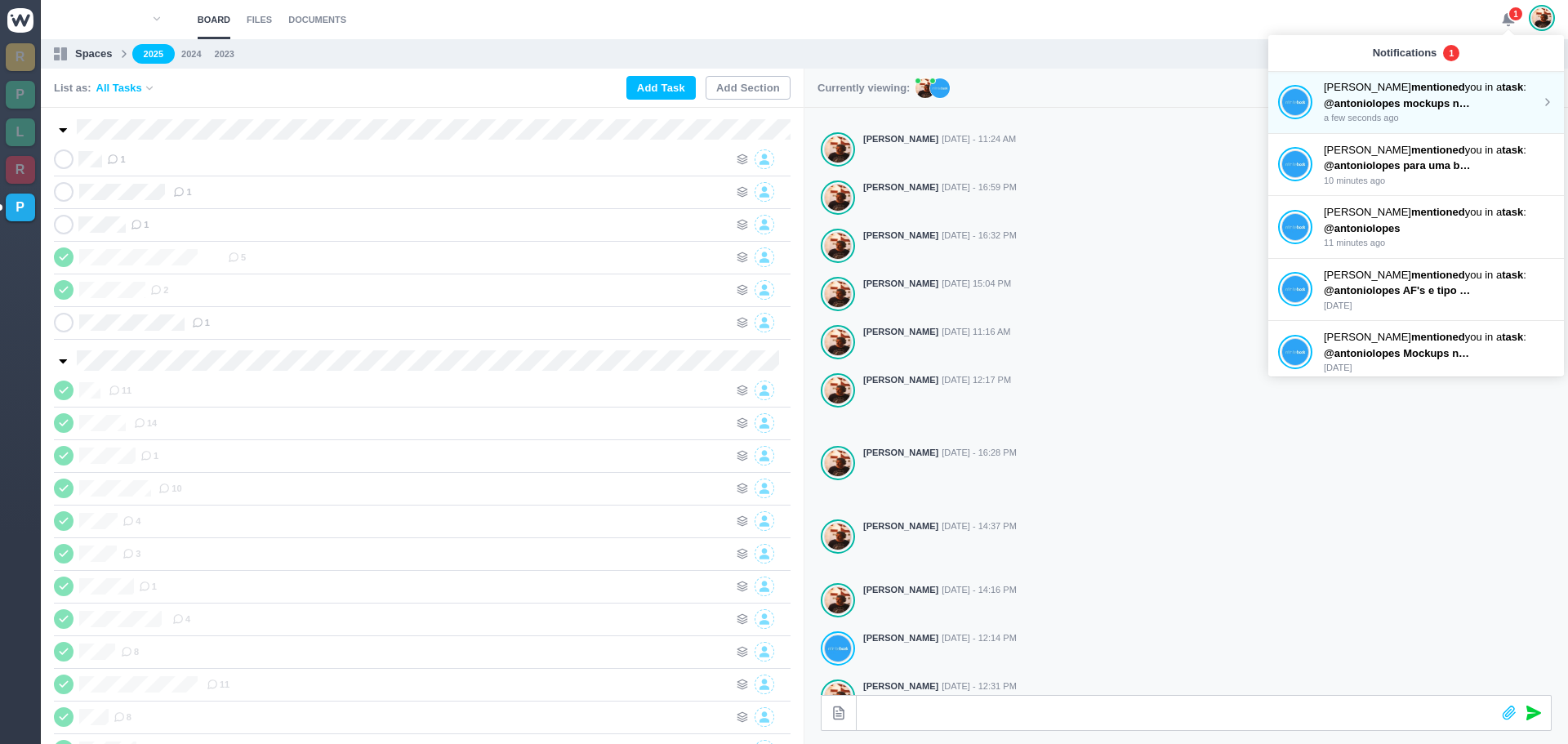
click at [1336, 101] on span "@antoniolopes mockups na drive" at bounding box center [1408, 103] width 170 height 13
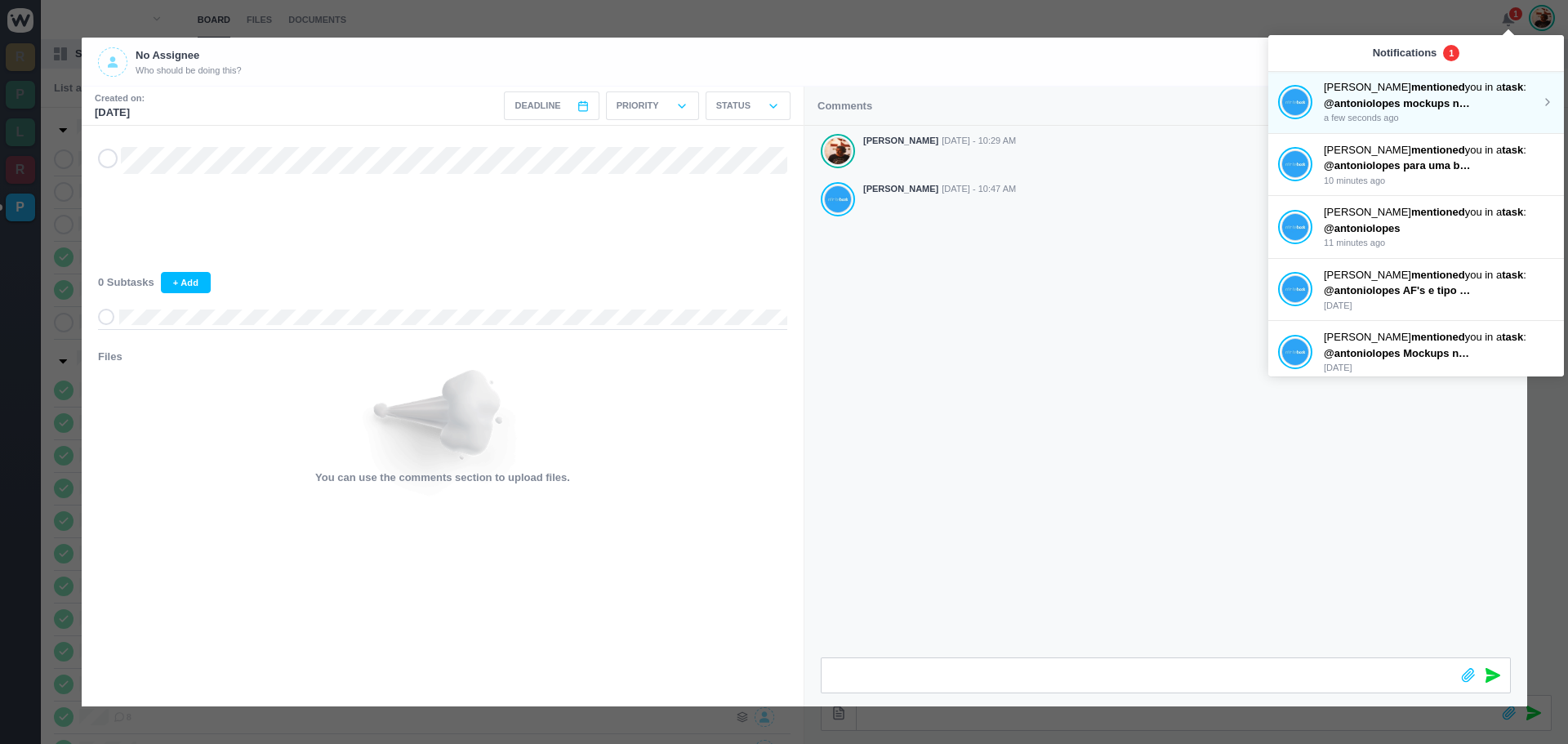
drag, startPoint x: 1532, startPoint y: 54, endPoint x: 1362, endPoint y: 86, distance: 173.0
click at [1532, 55] on div "Notifications 1" at bounding box center [1416, 53] width 296 height 36
click at [1163, 60] on div "No Assignee Who should be doing this?" at bounding box center [778, 62] width 1361 height 29
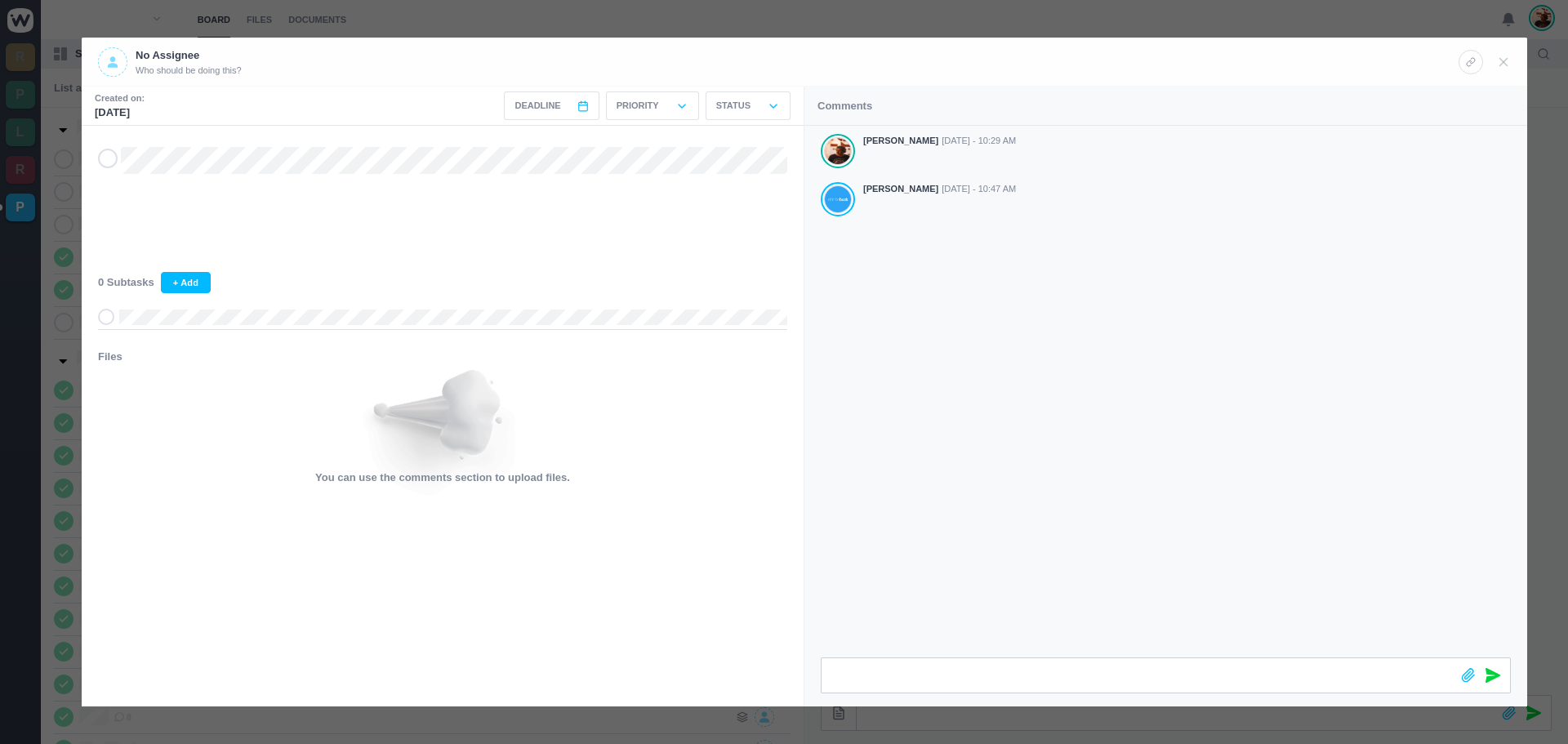
click at [1512, 63] on header "No Assignee Who should be doing this?" at bounding box center [804, 62] width 1445 height 49
click at [1504, 62] on use at bounding box center [1504, 62] width 8 height 8
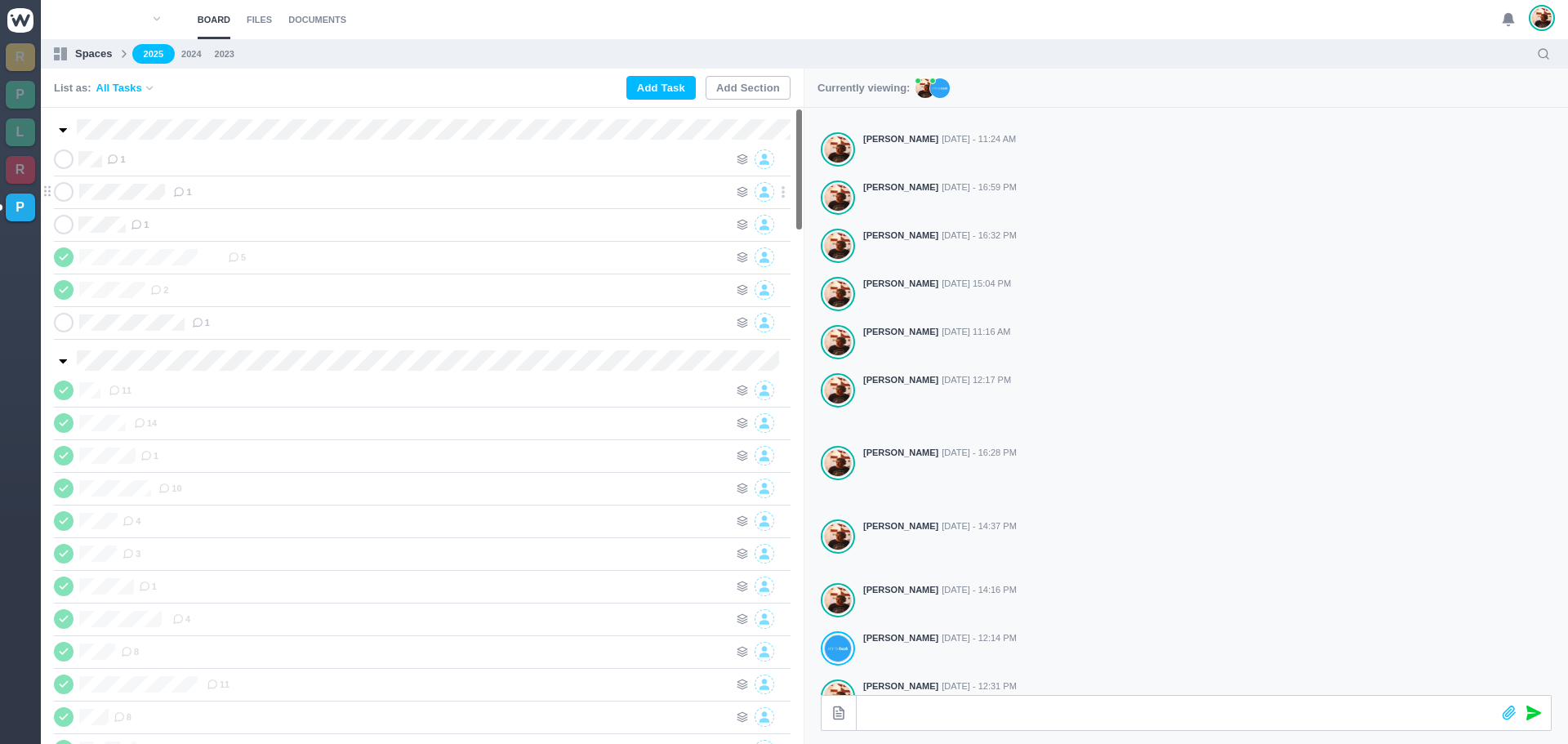
click at [66, 196] on icon at bounding box center [63, 192] width 13 height 12
click at [241, 196] on div "1" at bounding box center [450, 192] width 555 height 19
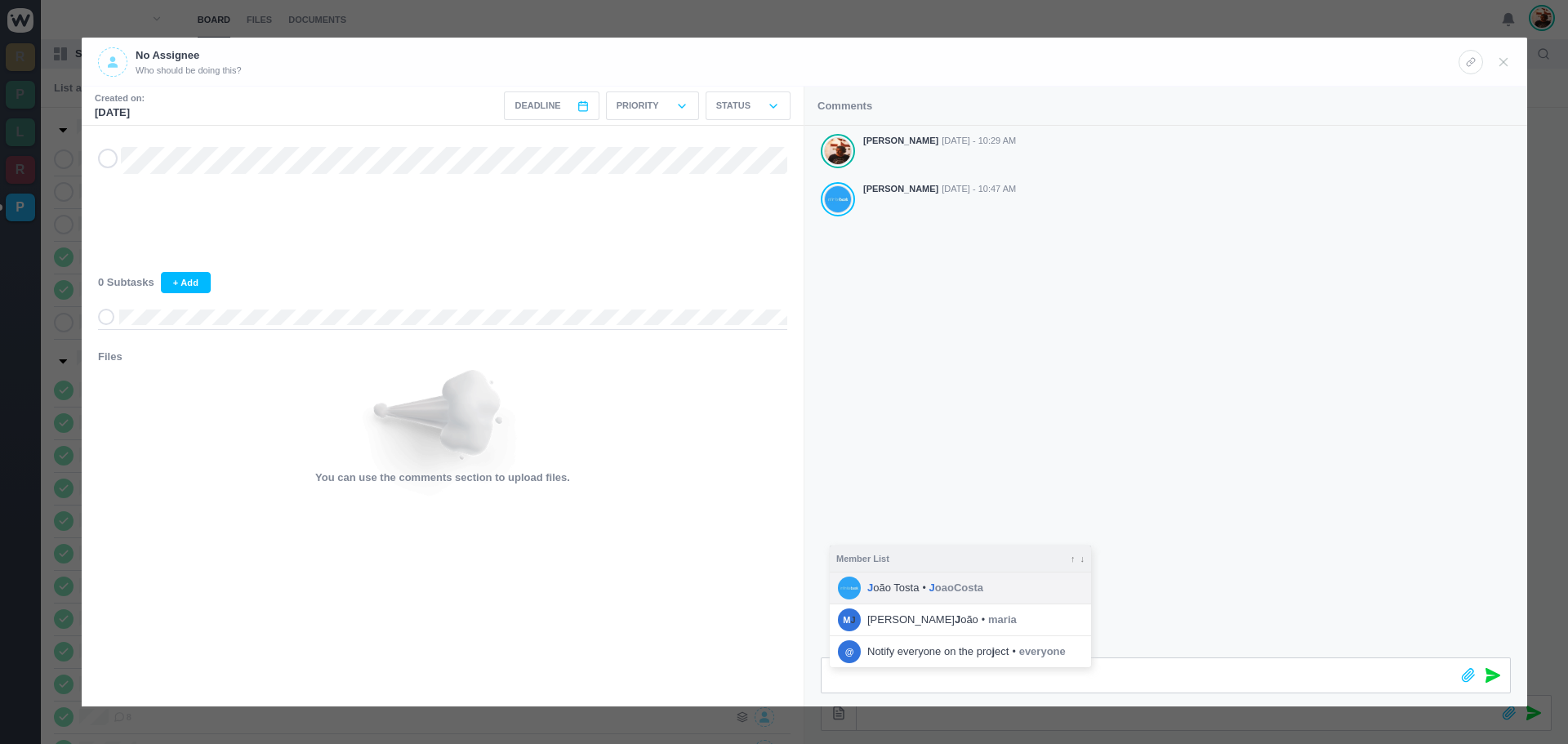
click at [947, 587] on span "J oaoCosta" at bounding box center [955, 587] width 53 height 17
click at [1488, 669] on icon at bounding box center [1492, 675] width 15 height 15
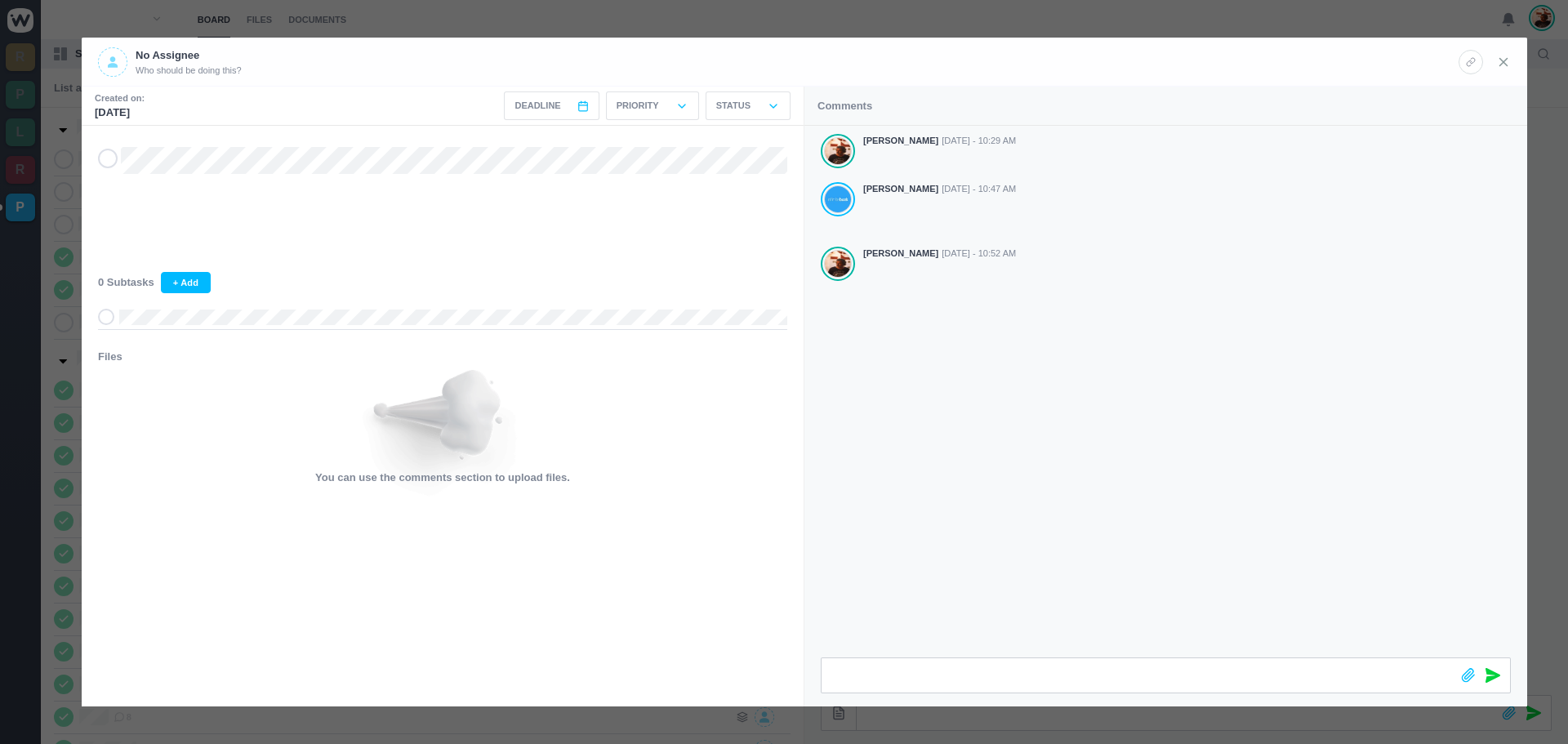
click at [1509, 58] on icon at bounding box center [1503, 61] width 15 height 15
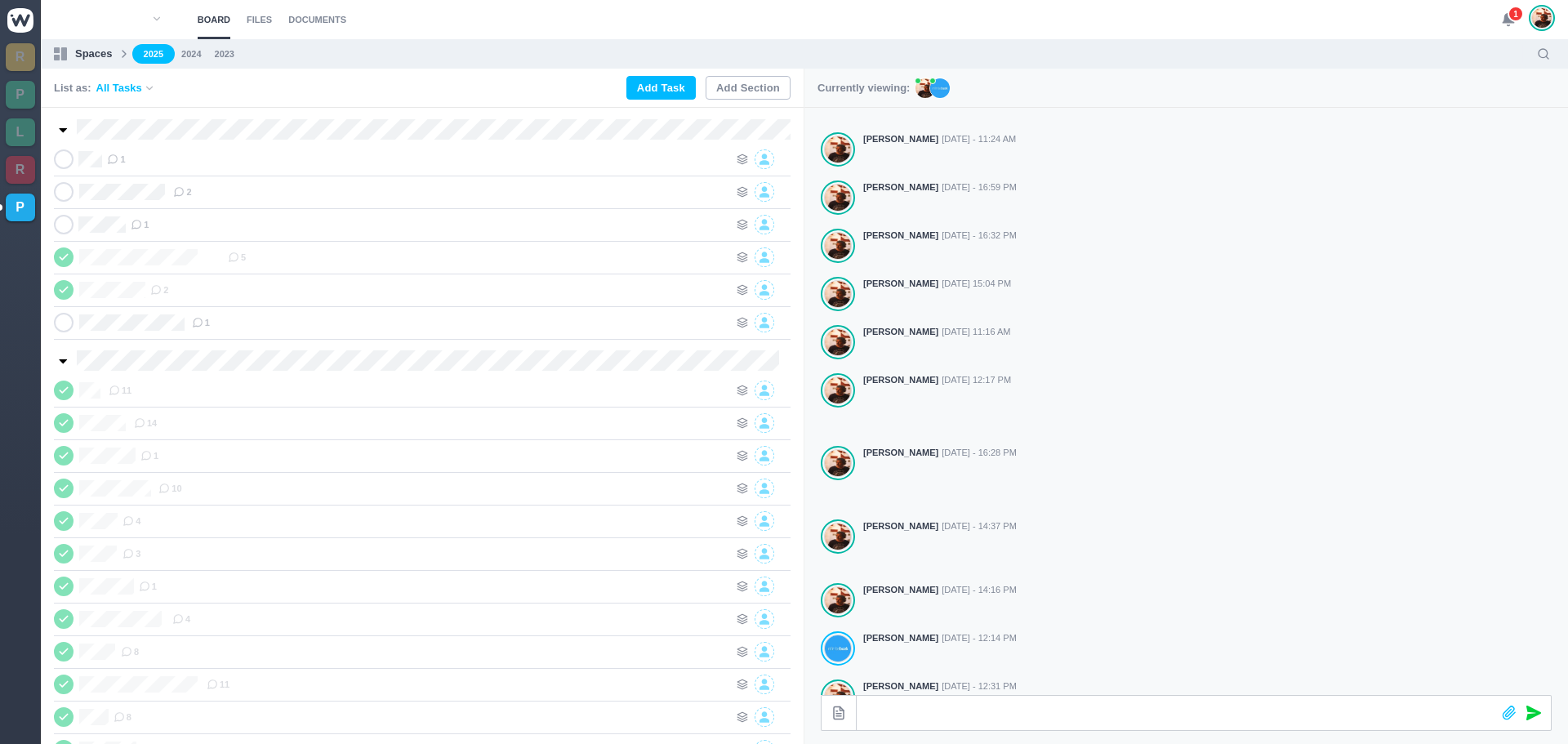
click at [1510, 11] on span "1" at bounding box center [1515, 14] width 17 height 17
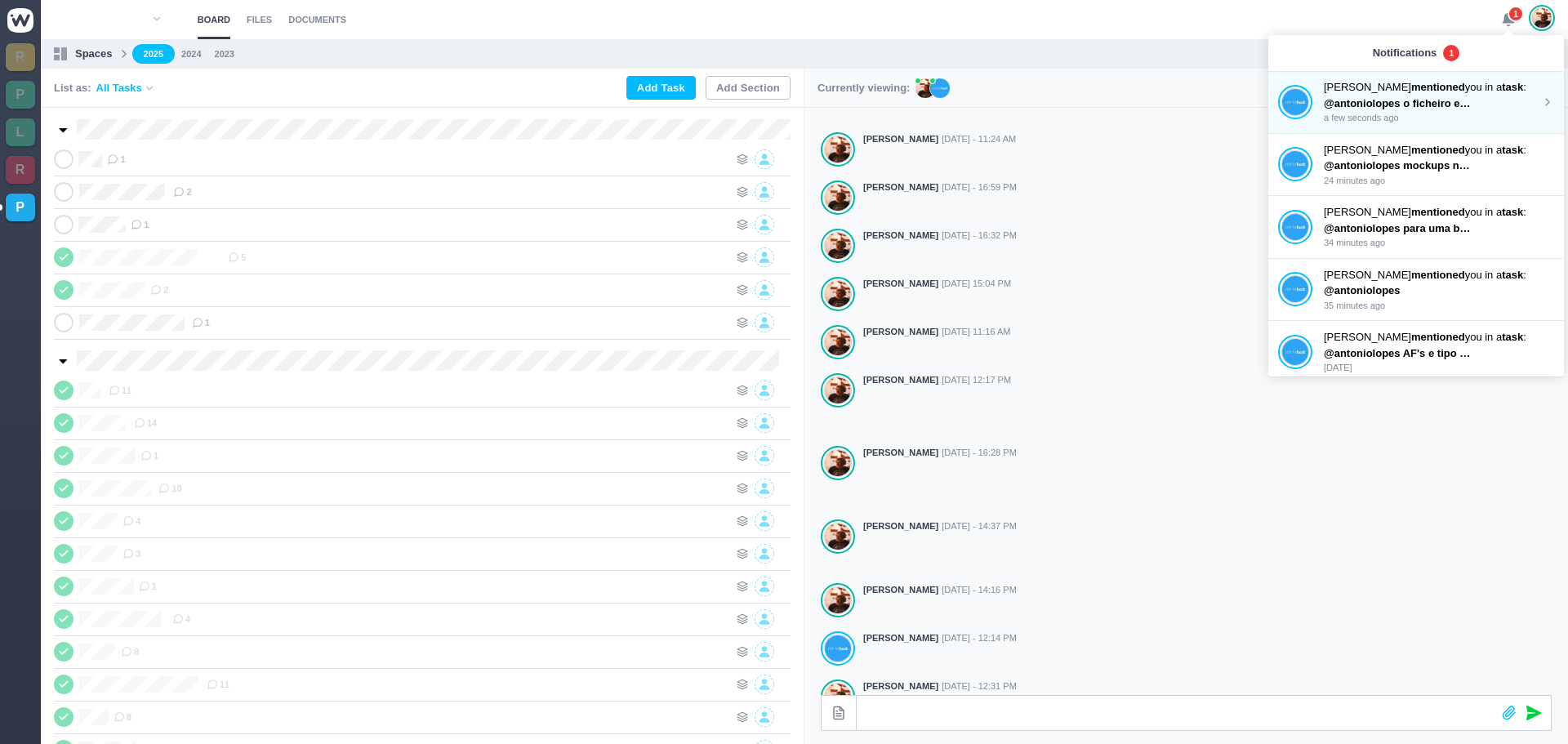
click at [1420, 95] on p "@antoniolopes o ficheiro enviado não é artes finais de um caderno mas de um ide…" at bounding box center [1397, 103] width 147 height 17
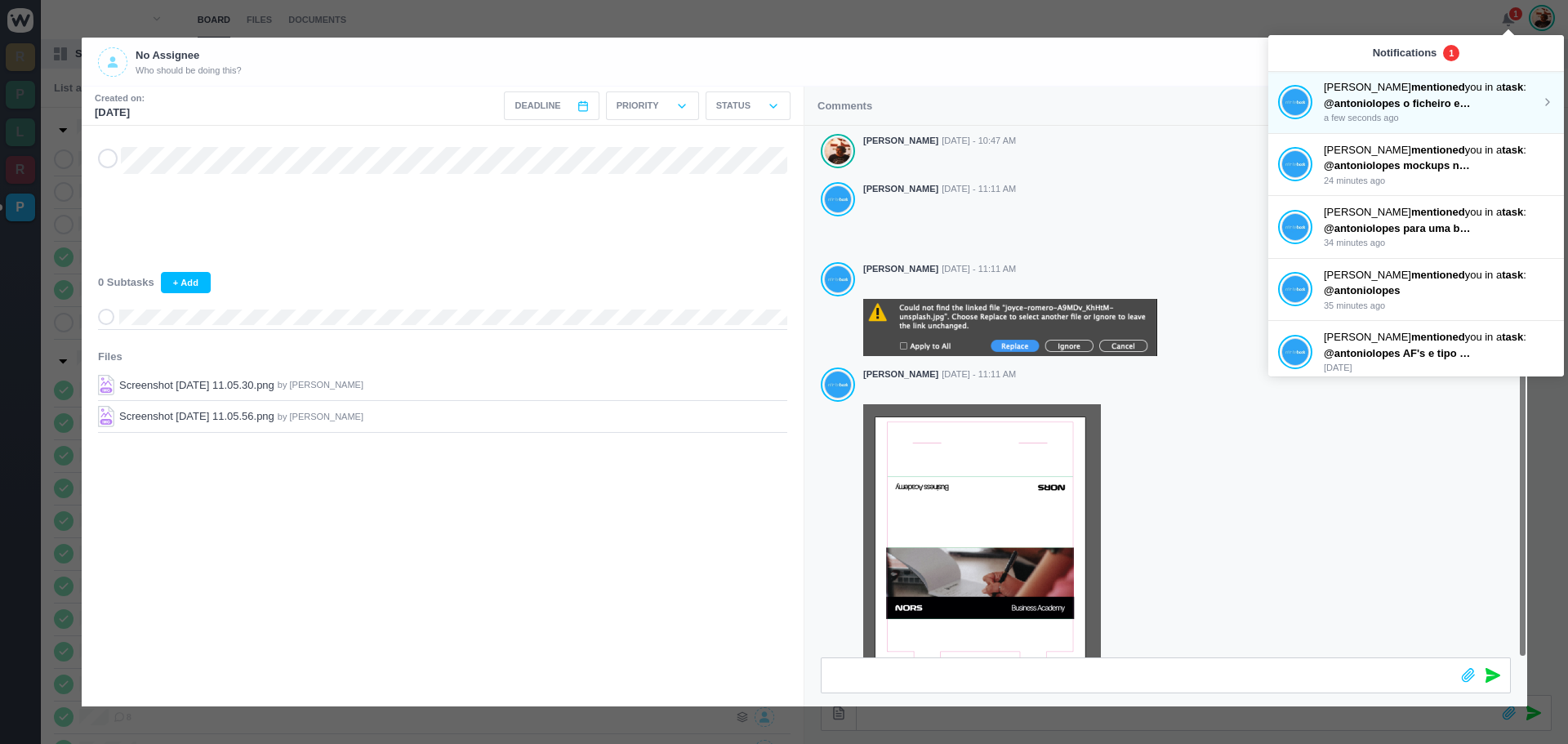
scroll to position [49, 0]
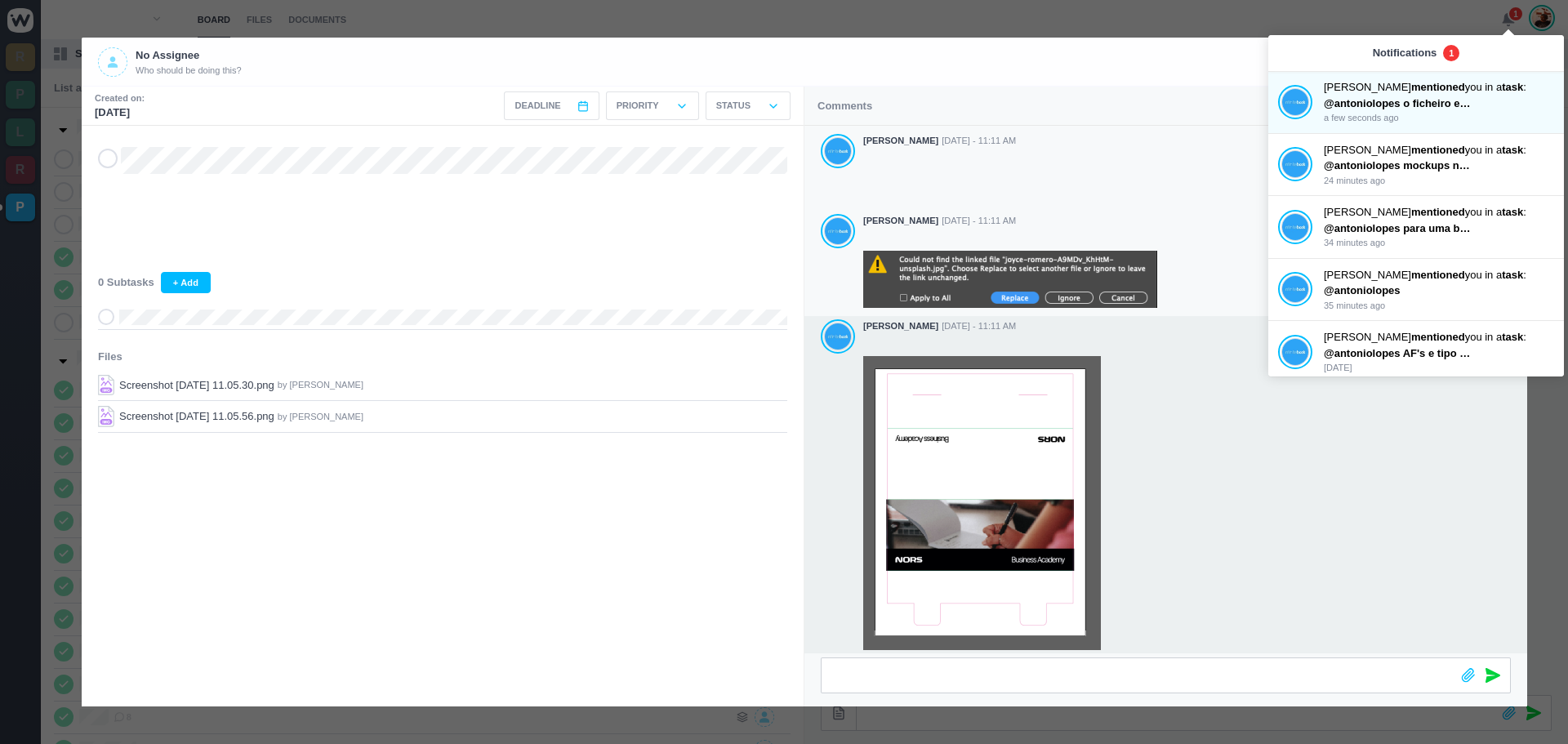
click at [1222, 392] on div at bounding box center [1187, 503] width 648 height 294
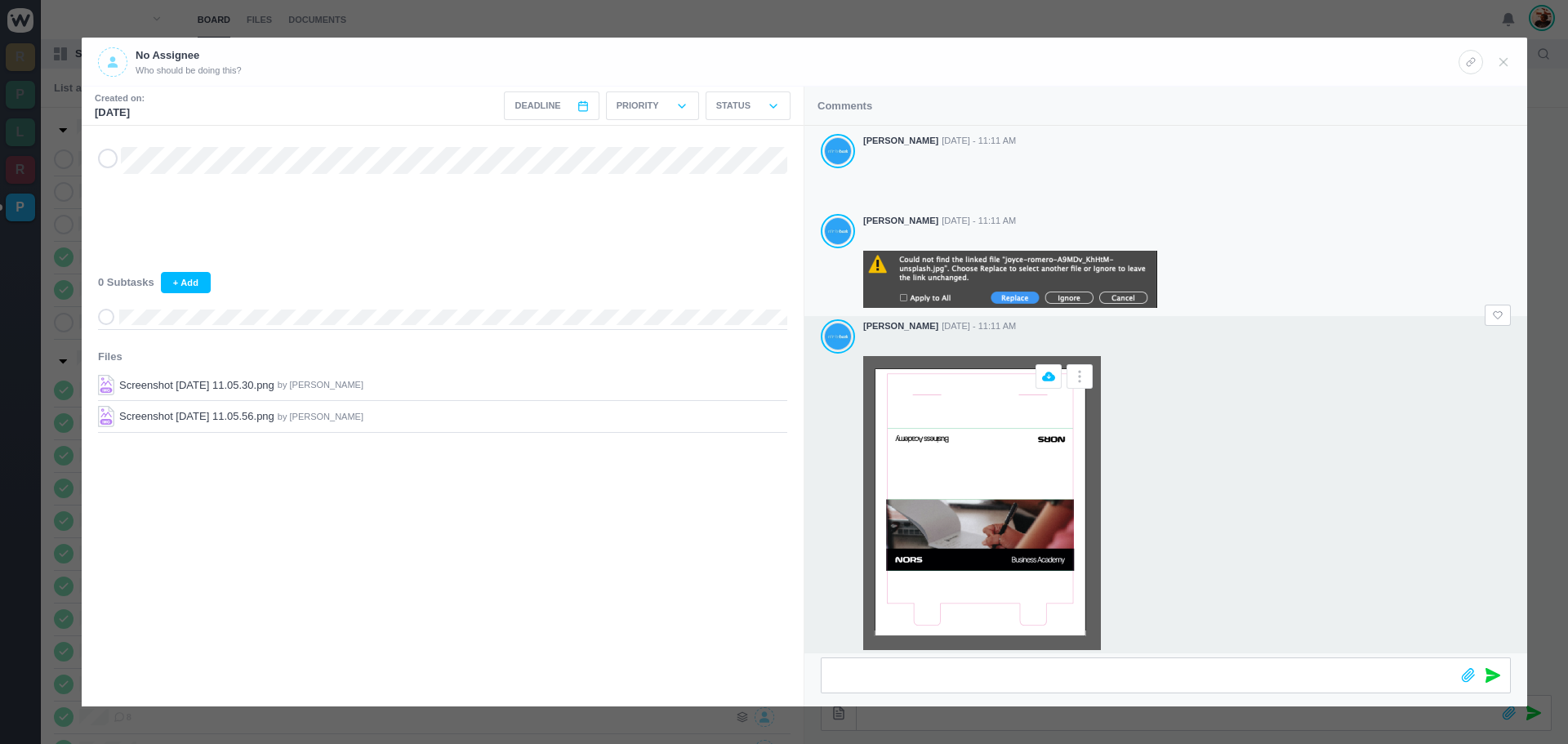
click at [987, 448] on img at bounding box center [981, 503] width 237 height 294
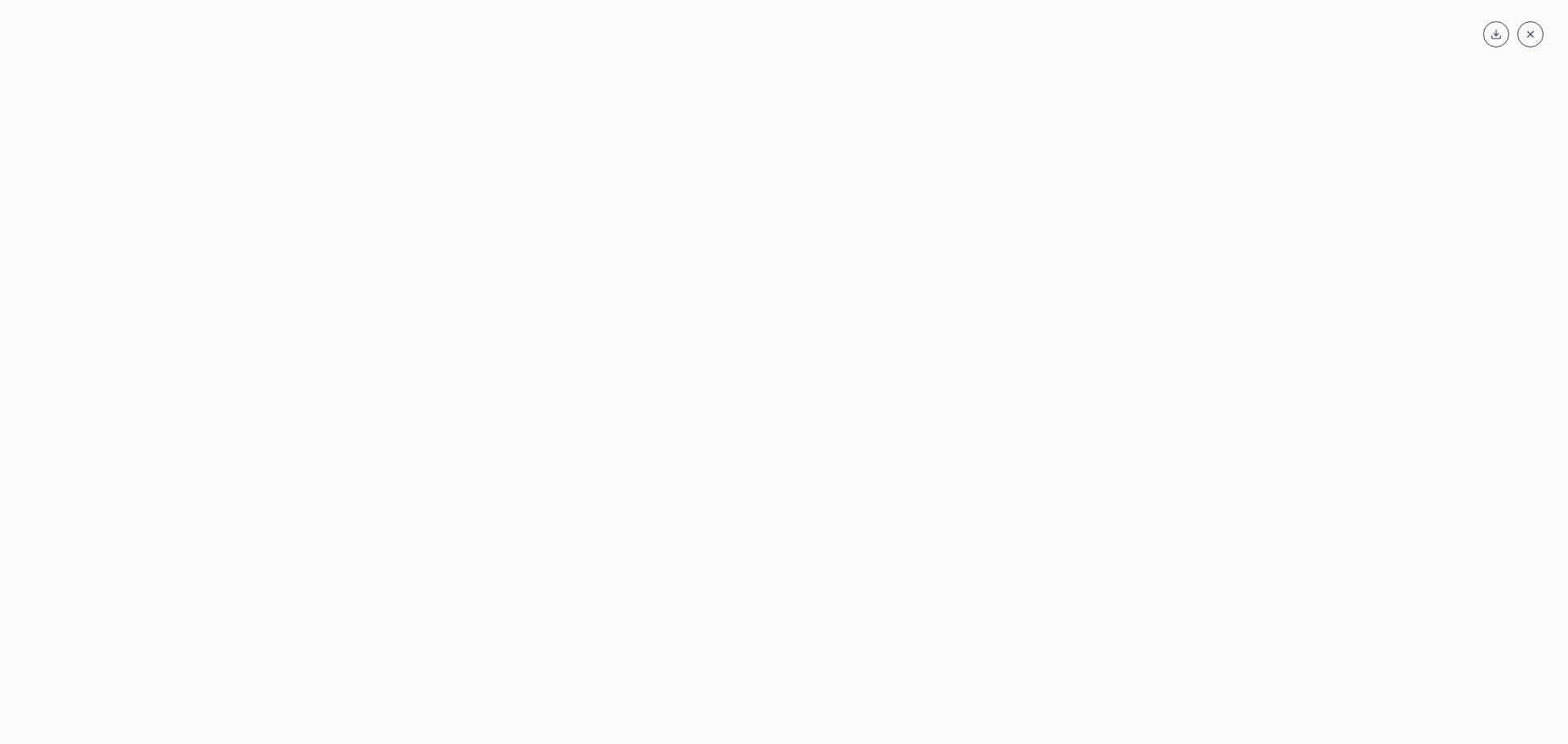
click at [1017, 236] on div at bounding box center [784, 399] width 1535 height 644
click at [698, 195] on div at bounding box center [784, 399] width 1535 height 644
click at [1538, 28] on span at bounding box center [1530, 34] width 26 height 26
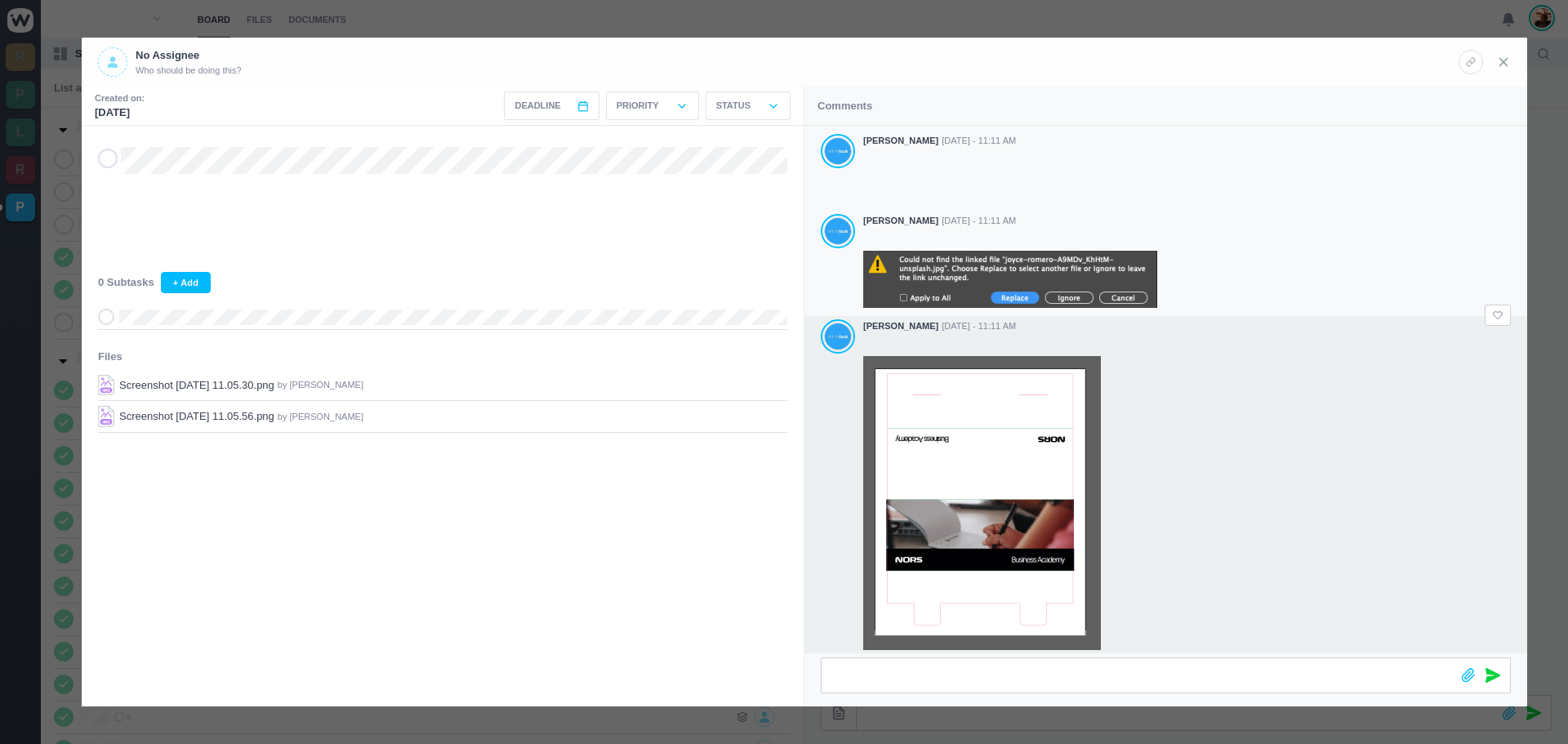
click at [1505, 64] on icon at bounding box center [1503, 61] width 15 height 15
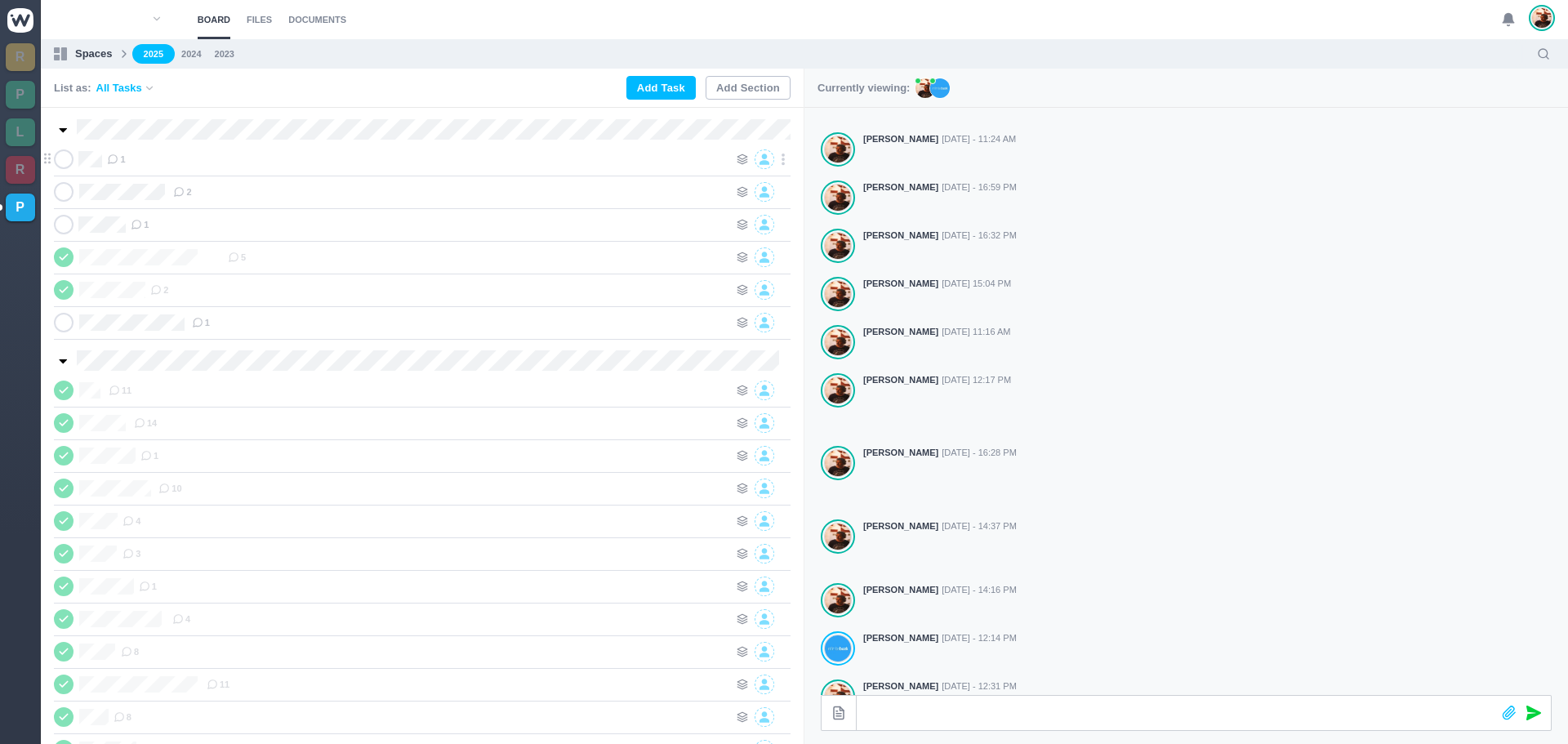
click at [362, 168] on div "1" at bounding box center [417, 159] width 622 height 19
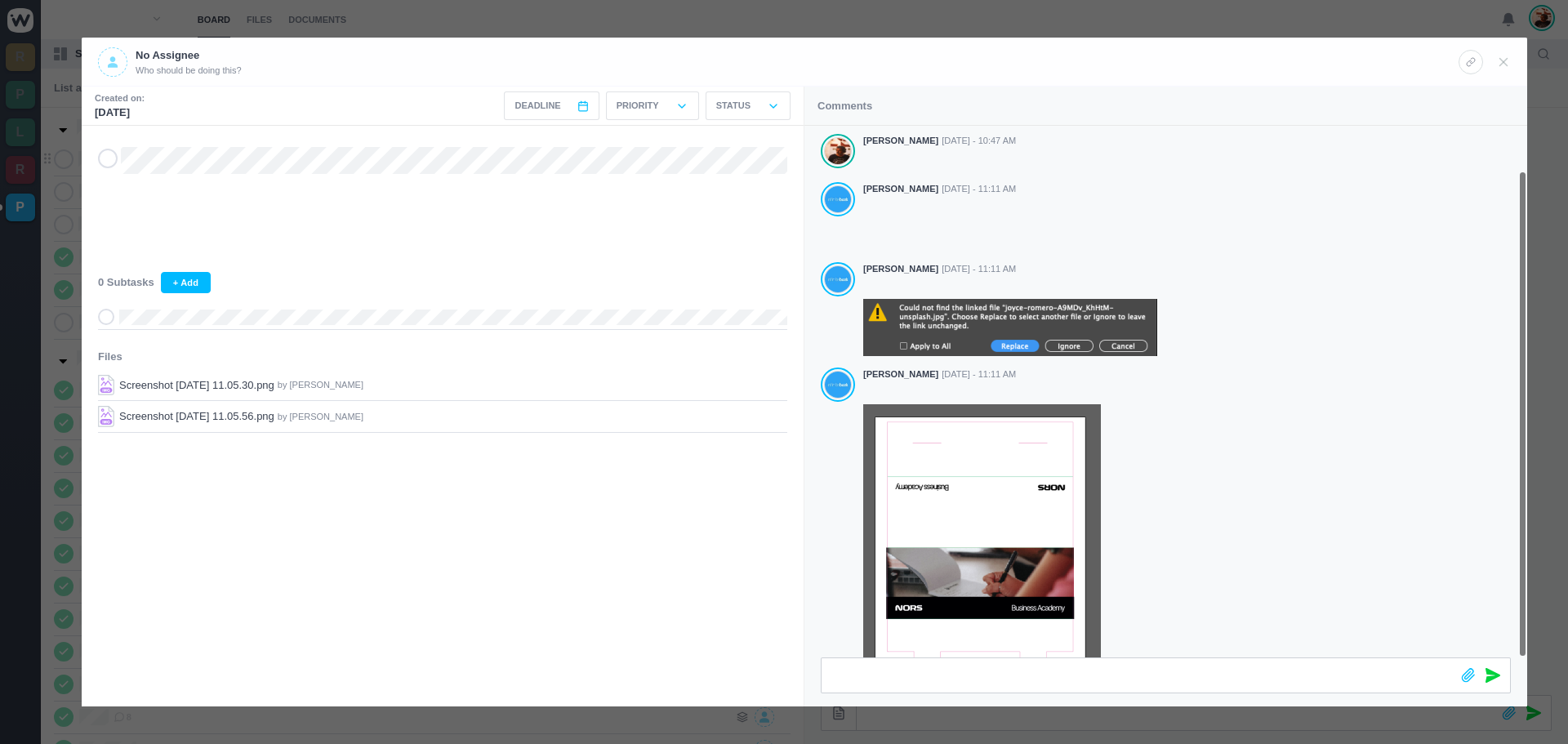
scroll to position [49, 0]
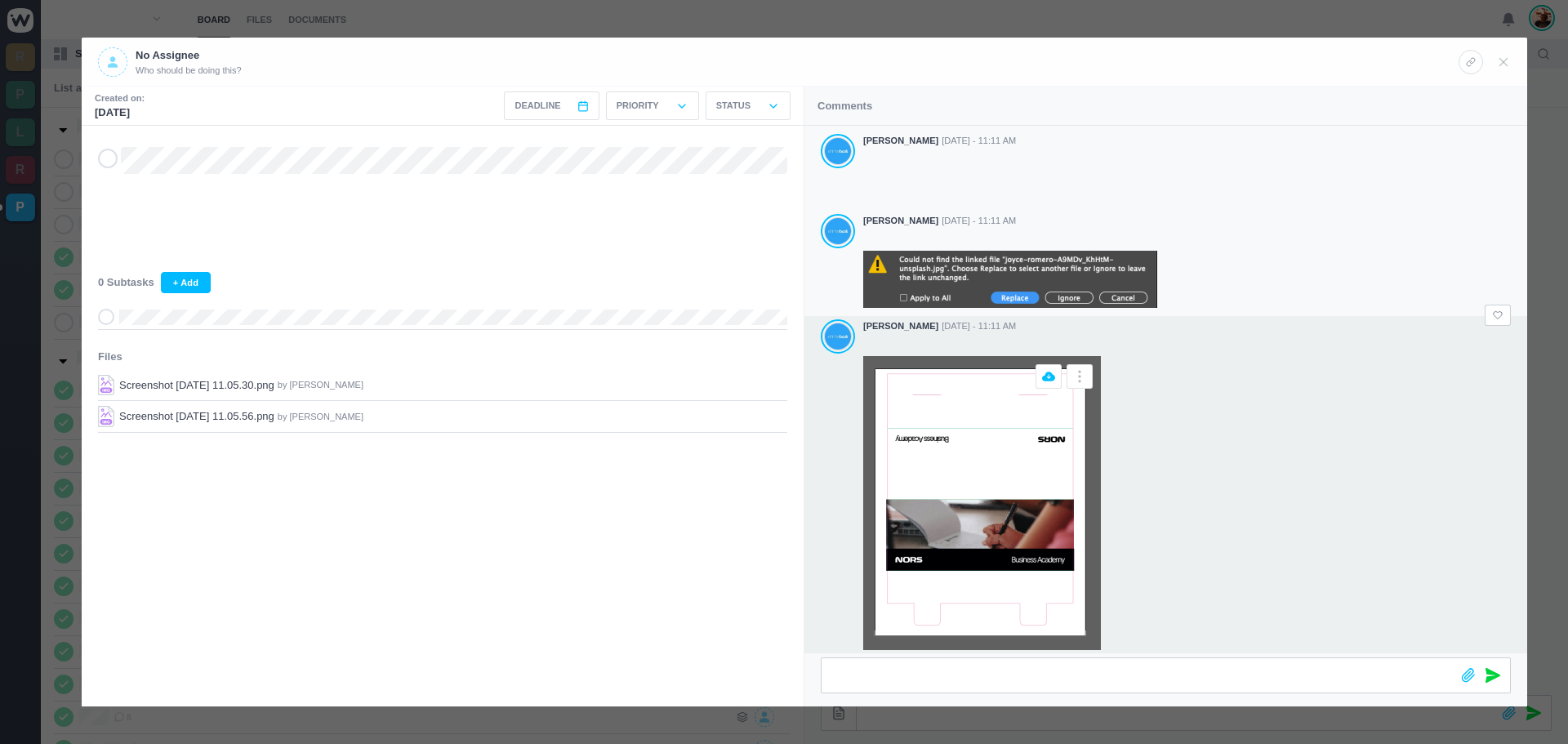
click at [943, 513] on img at bounding box center [981, 503] width 237 height 294
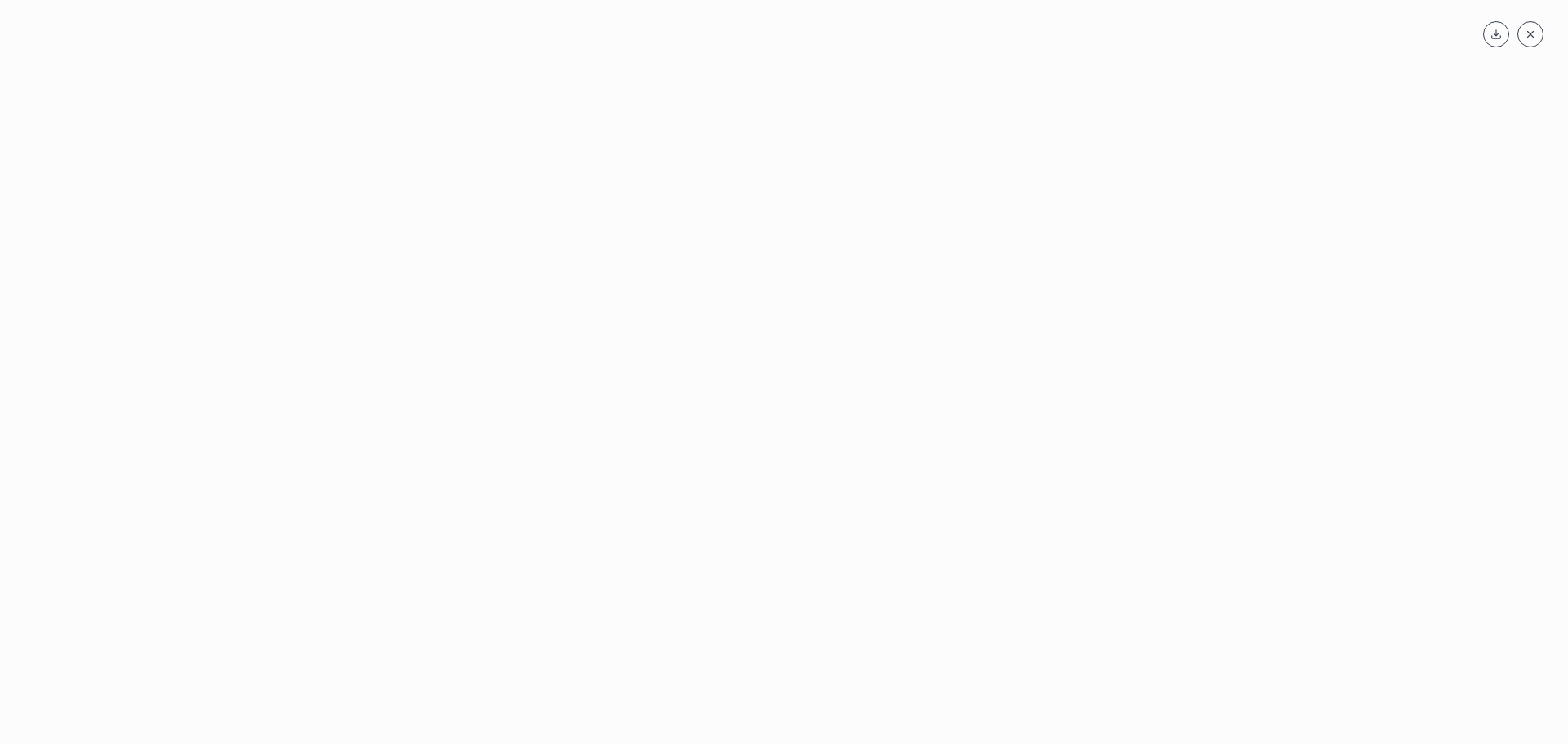
drag, startPoint x: 1527, startPoint y: 30, endPoint x: 1531, endPoint y: 43, distance: 13.6
click at [1530, 30] on icon at bounding box center [1531, 34] width 12 height 12
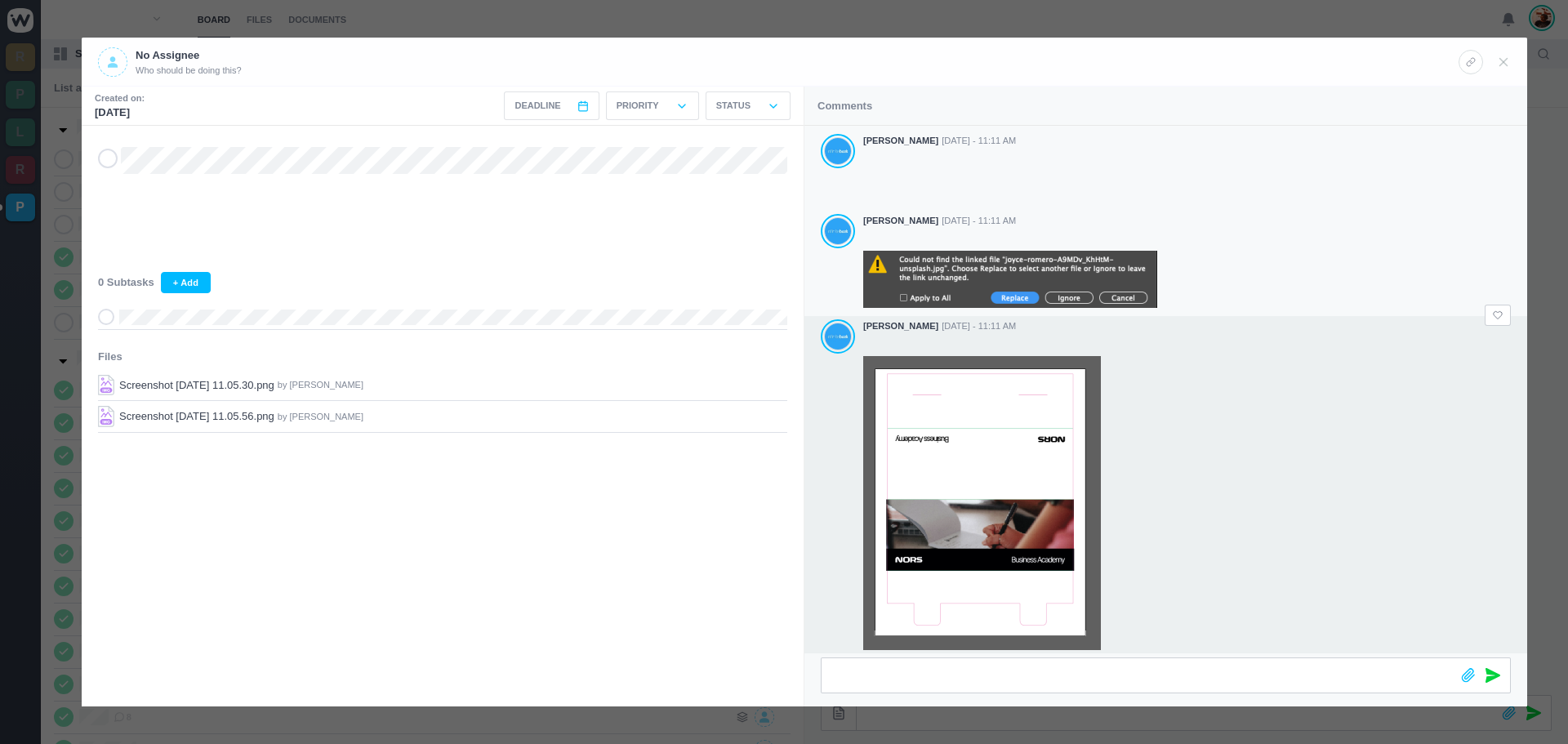
click at [1272, 368] on div at bounding box center [1187, 503] width 648 height 294
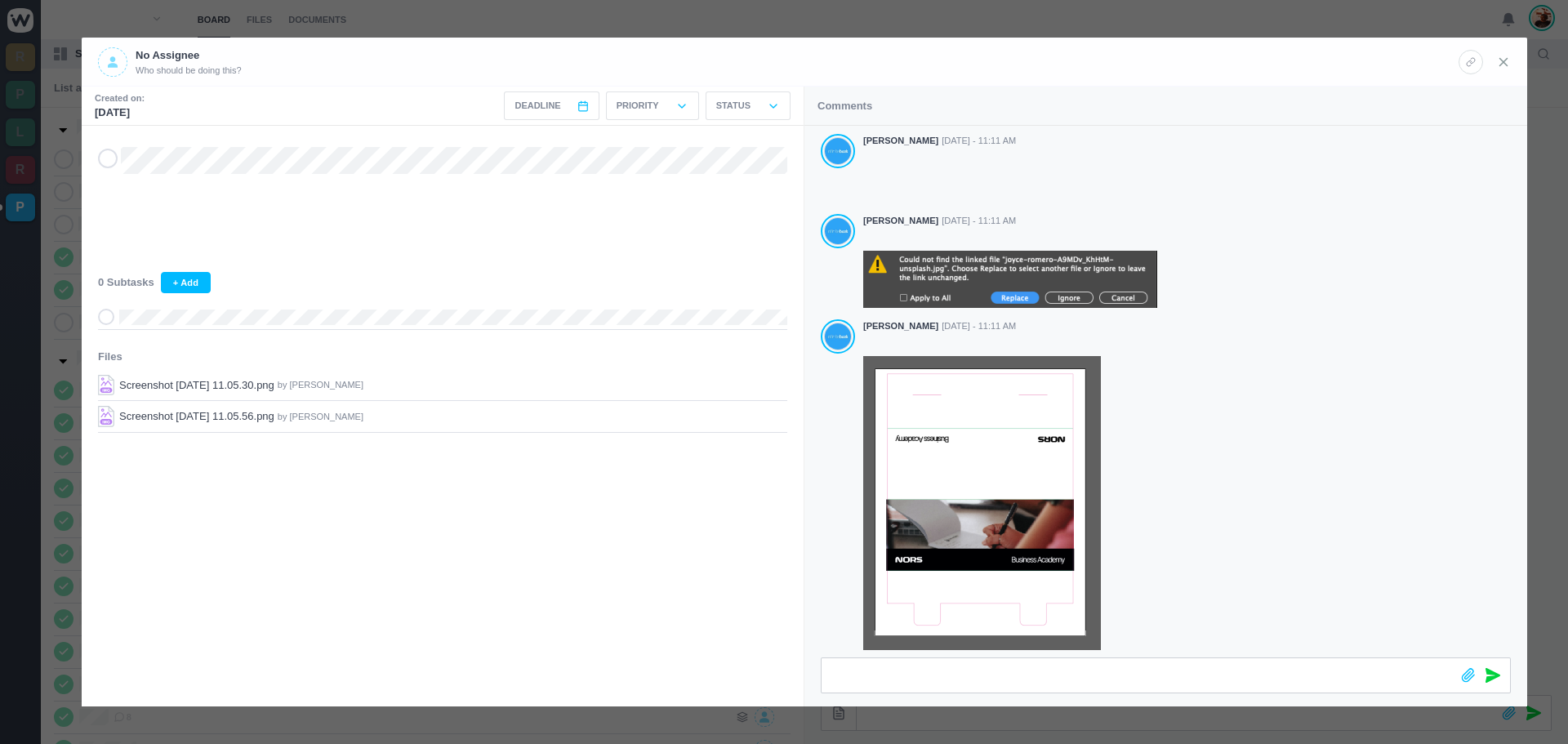
click at [1498, 59] on icon at bounding box center [1503, 61] width 15 height 15
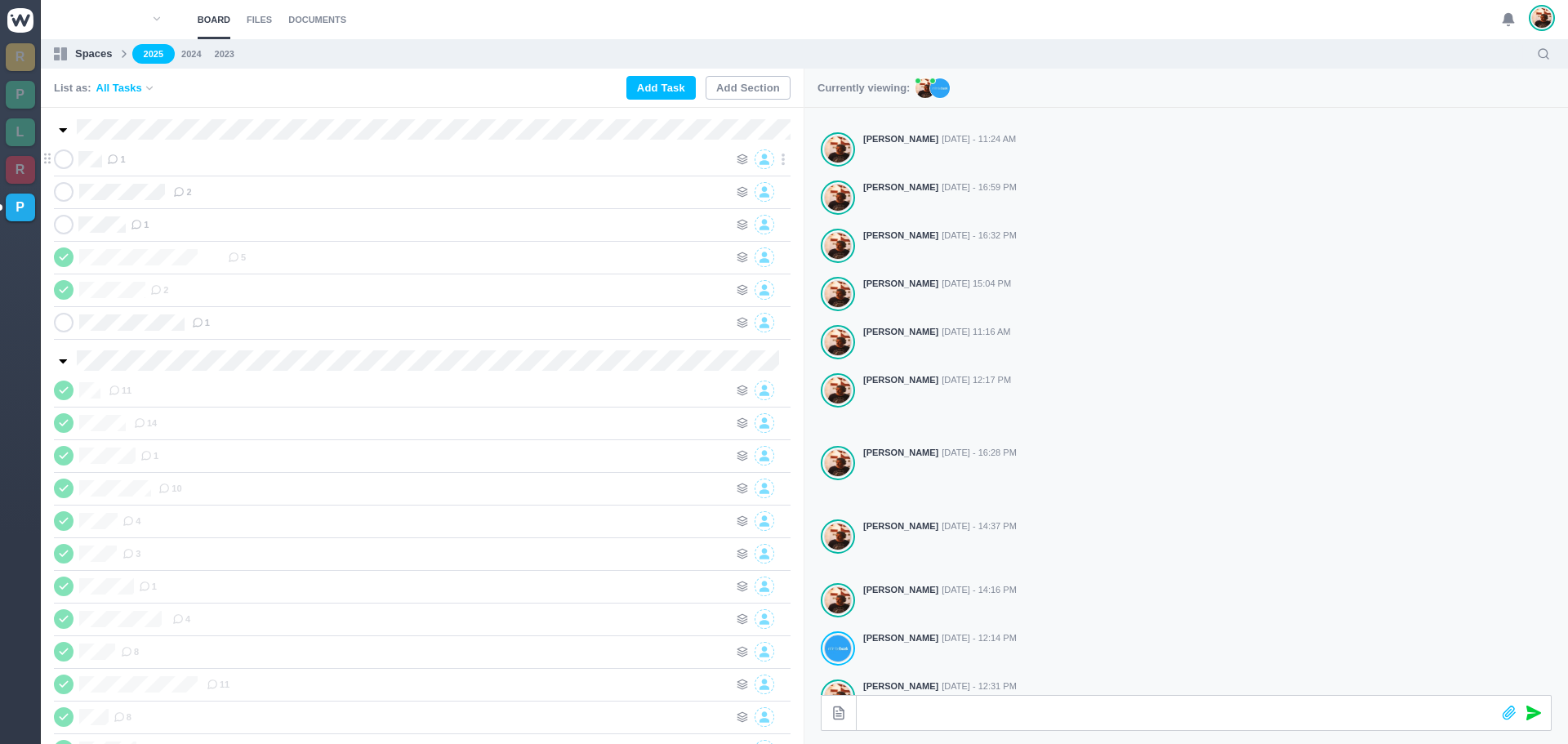
click at [284, 162] on div "1" at bounding box center [417, 159] width 622 height 19
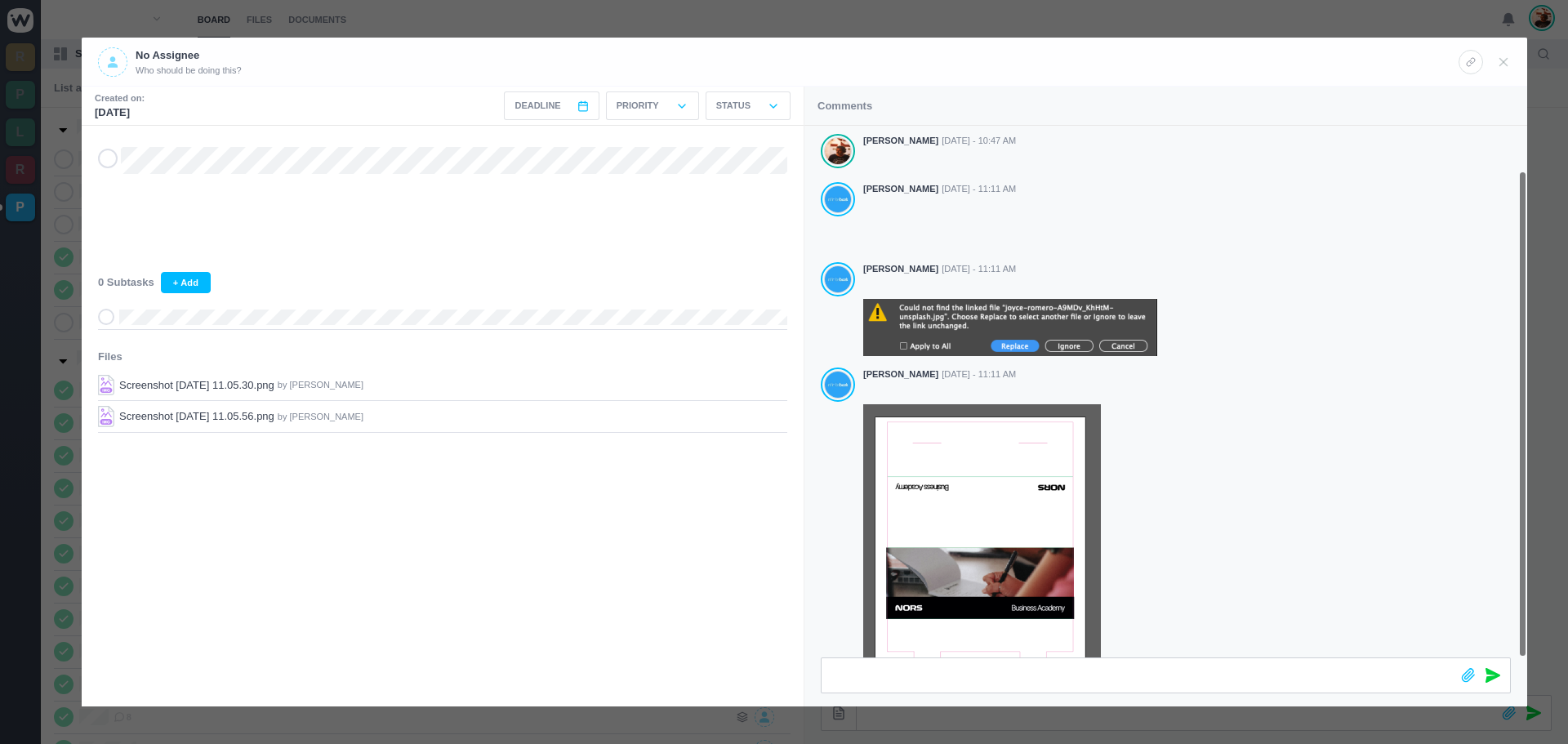
scroll to position [49, 0]
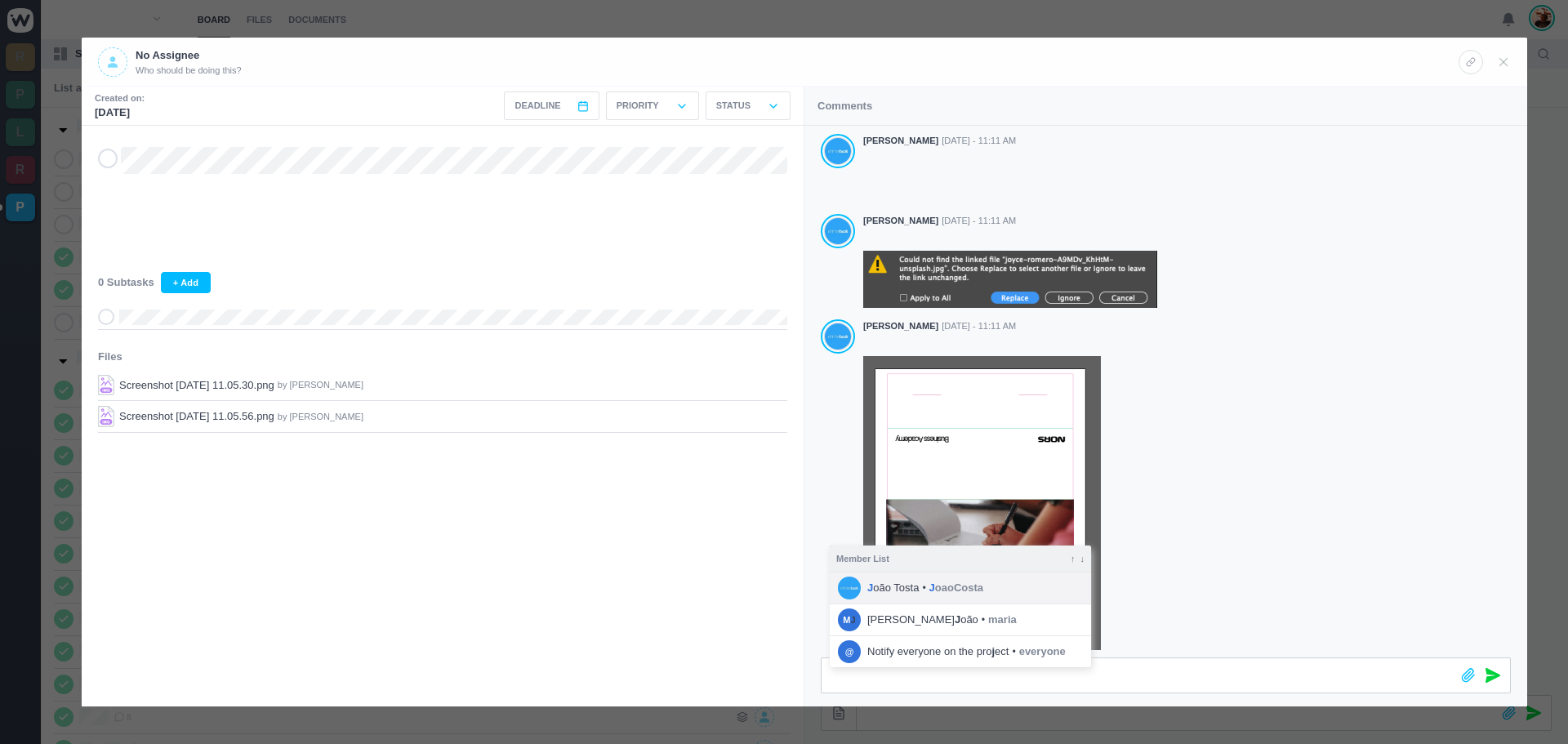
click at [933, 583] on span "J oaoCosta" at bounding box center [955, 587] width 53 height 17
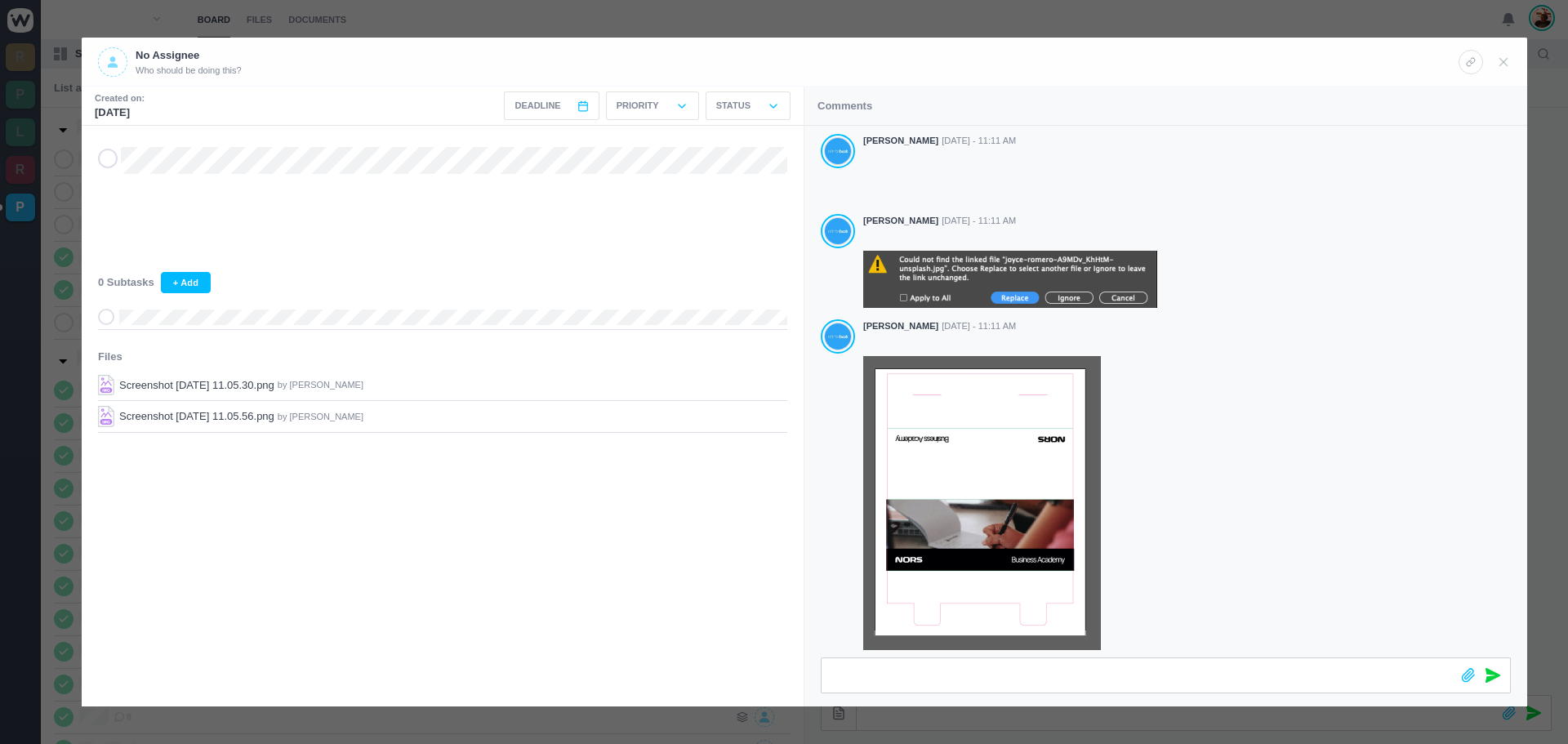
click at [1489, 673] on icon at bounding box center [1492, 675] width 15 height 15
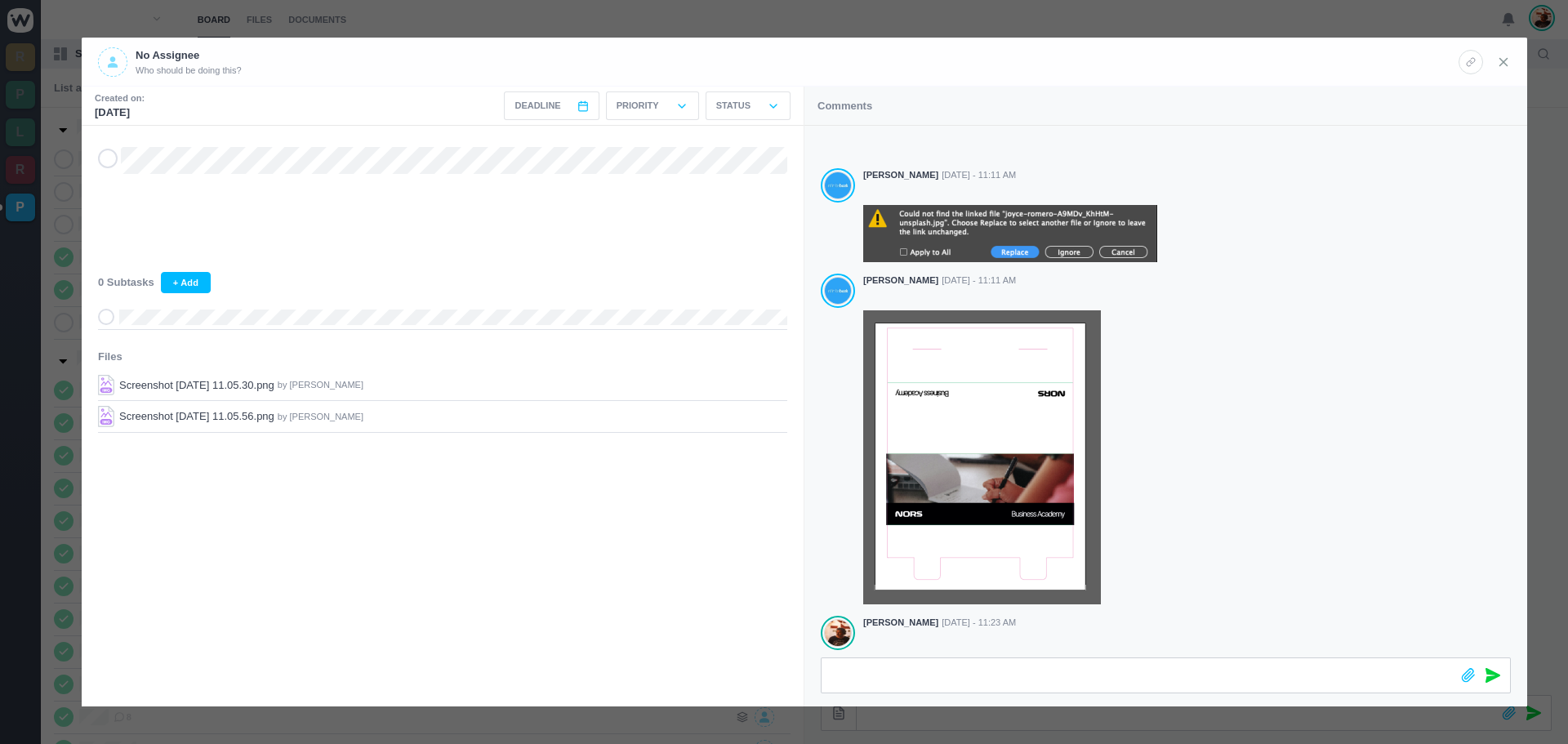
click at [1505, 61] on icon at bounding box center [1503, 61] width 15 height 15
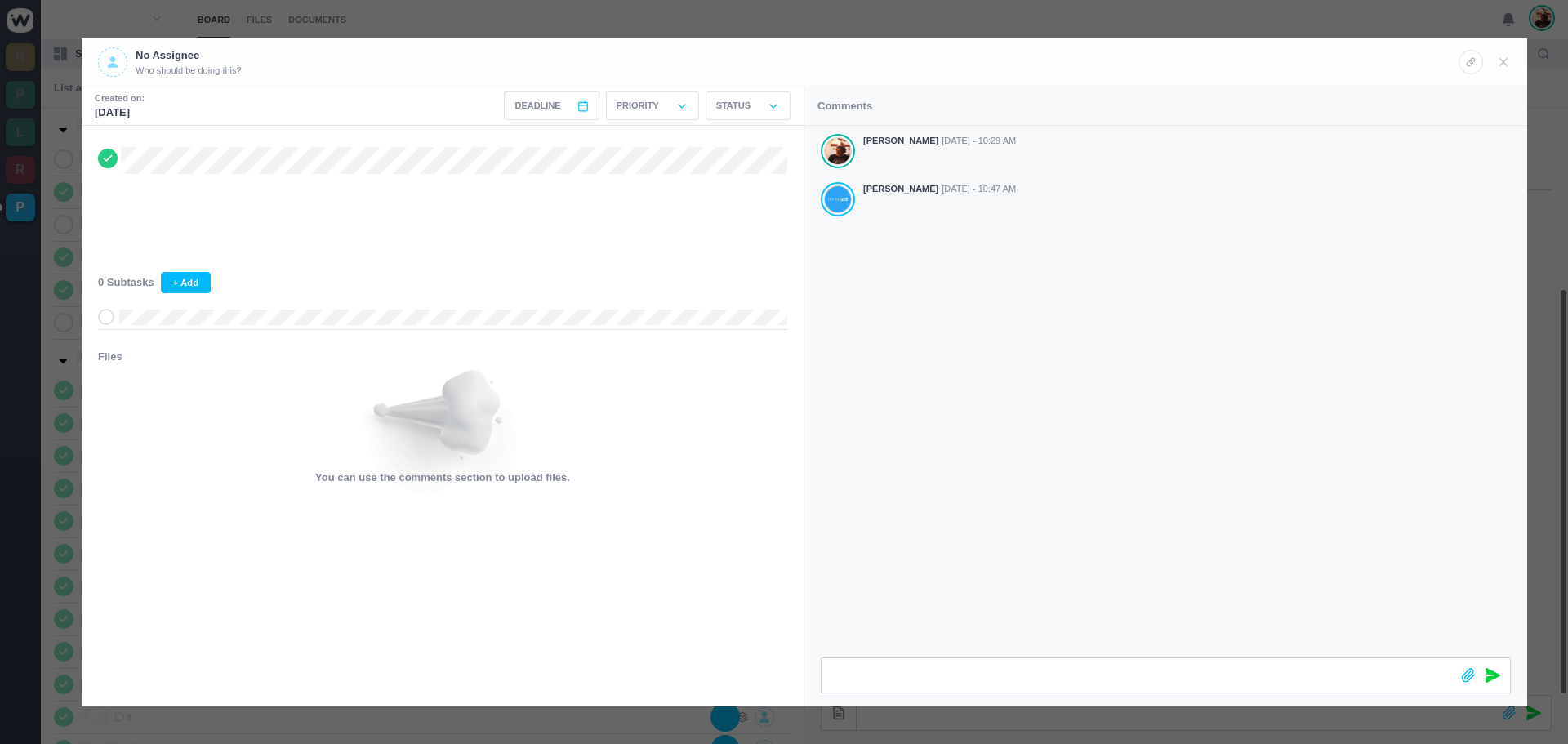
scroll to position [261, 0]
